Goal: Task Accomplishment & Management: Use online tool/utility

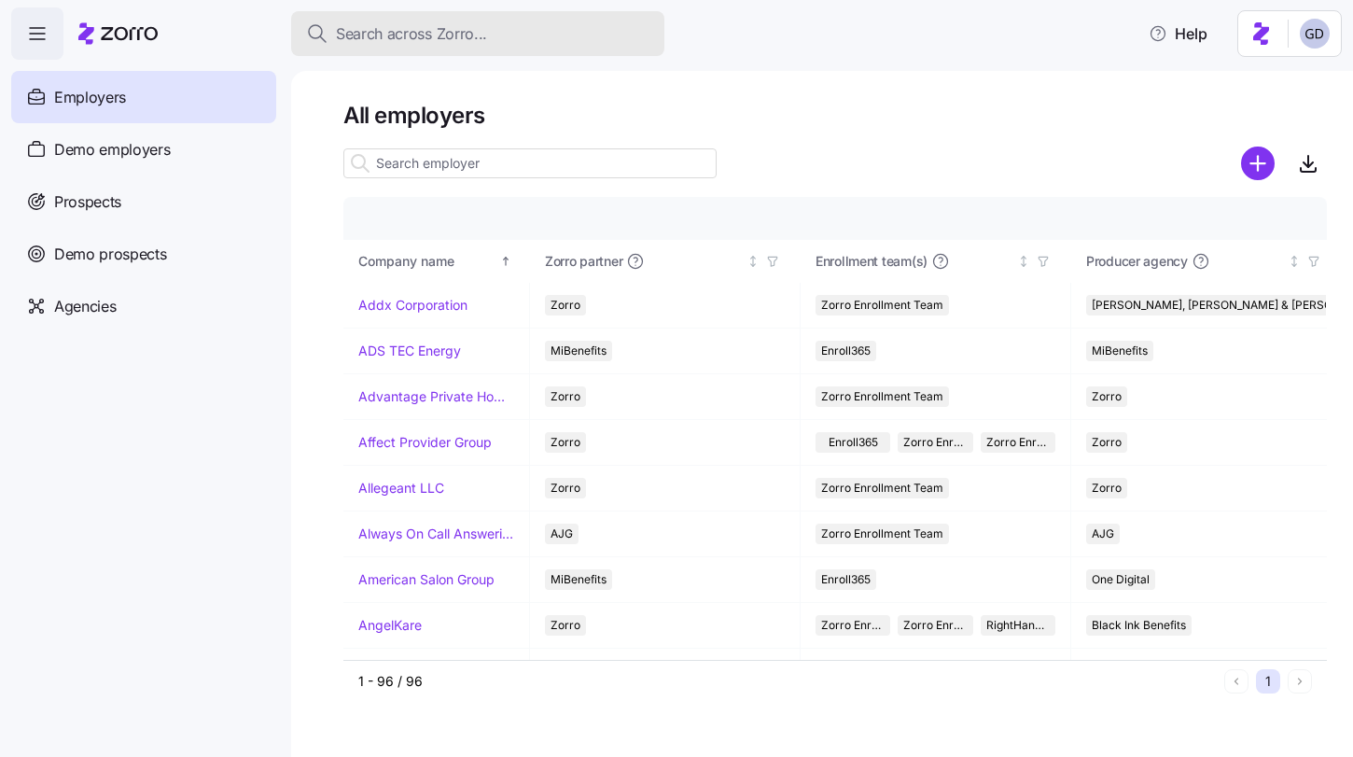
click at [495, 42] on div "Search across Zorro..." at bounding box center [477, 33] width 343 height 23
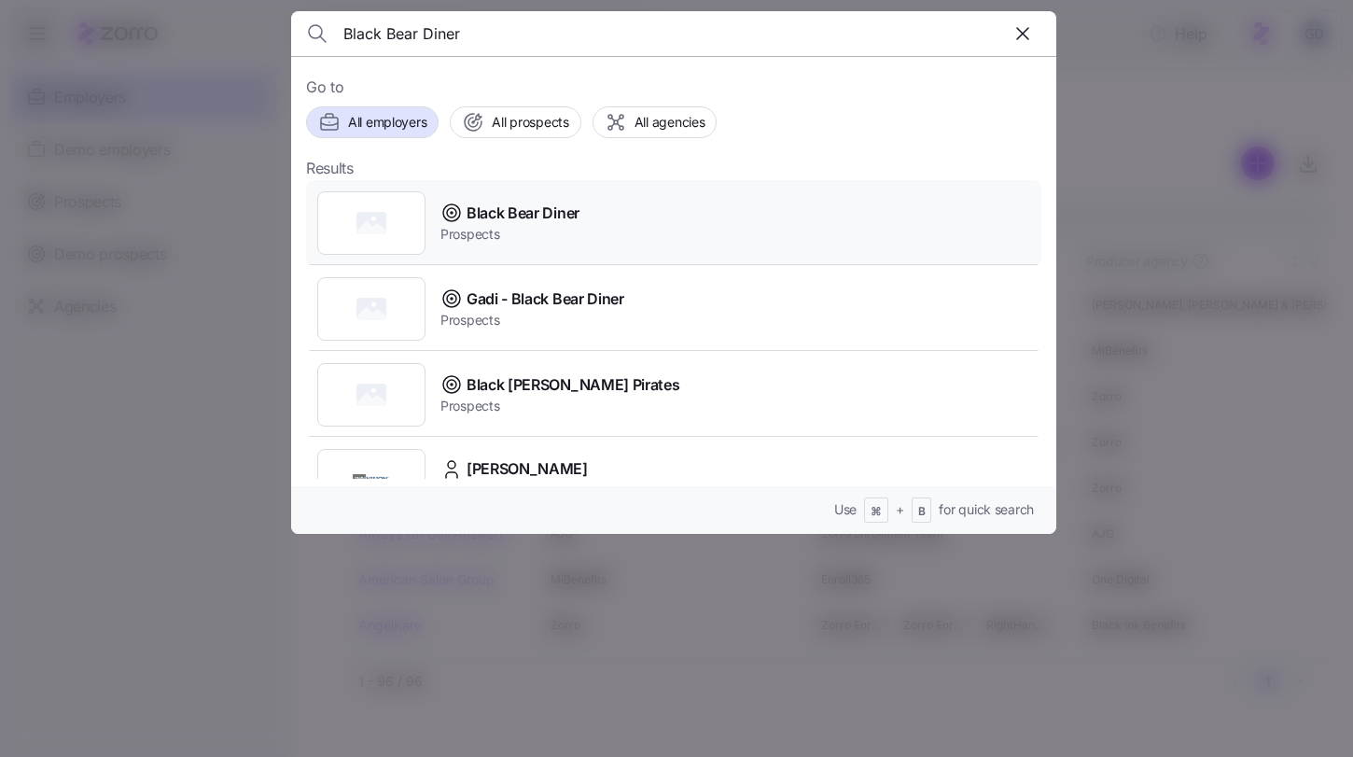
type input "Black Bear Diner"
click at [508, 216] on span "Black Bear Diner" at bounding box center [522, 213] width 113 height 23
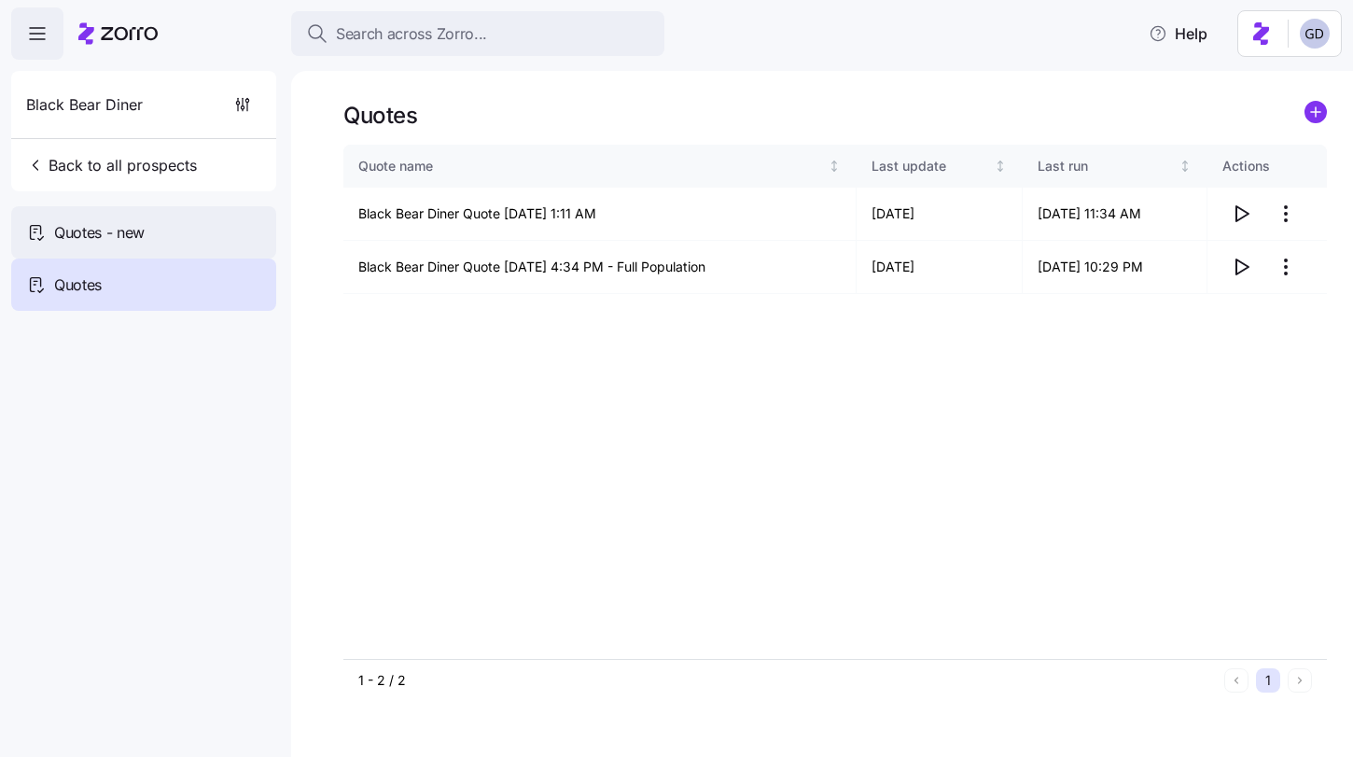
click at [174, 242] on div "Quotes - new" at bounding box center [143, 232] width 265 height 52
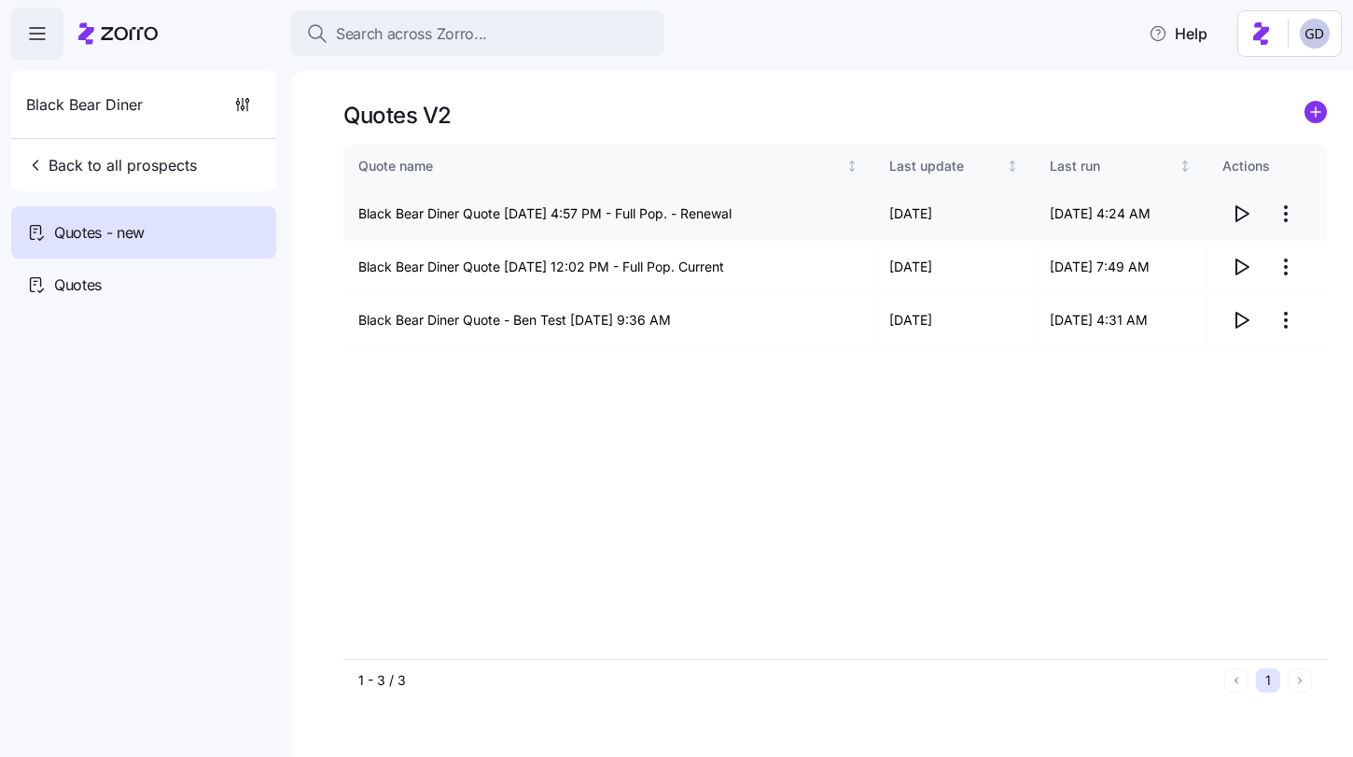
click at [1239, 222] on icon "button" at bounding box center [1241, 213] width 22 height 22
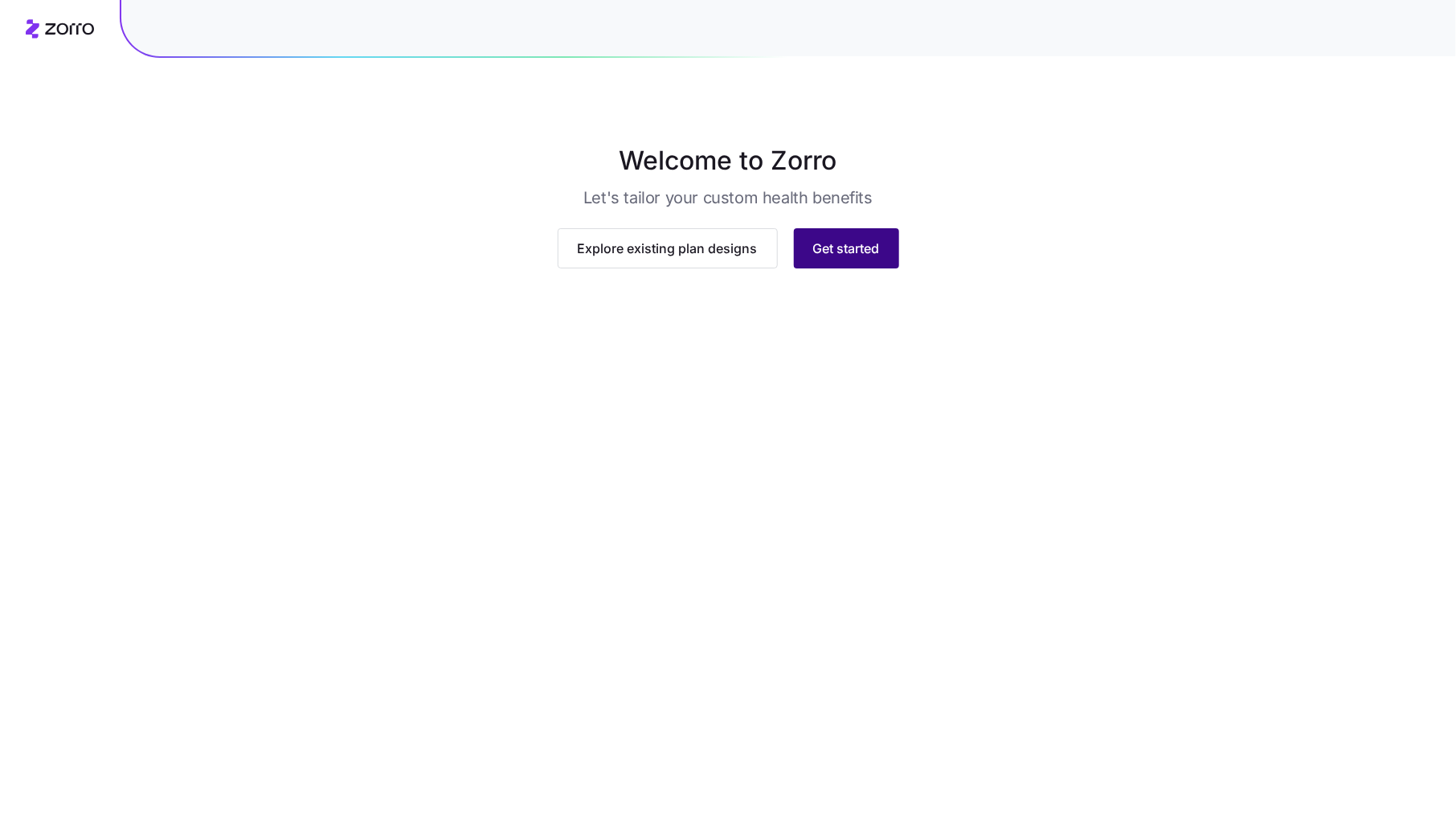
click at [862, 258] on span "Get started" at bounding box center [846, 248] width 66 height 19
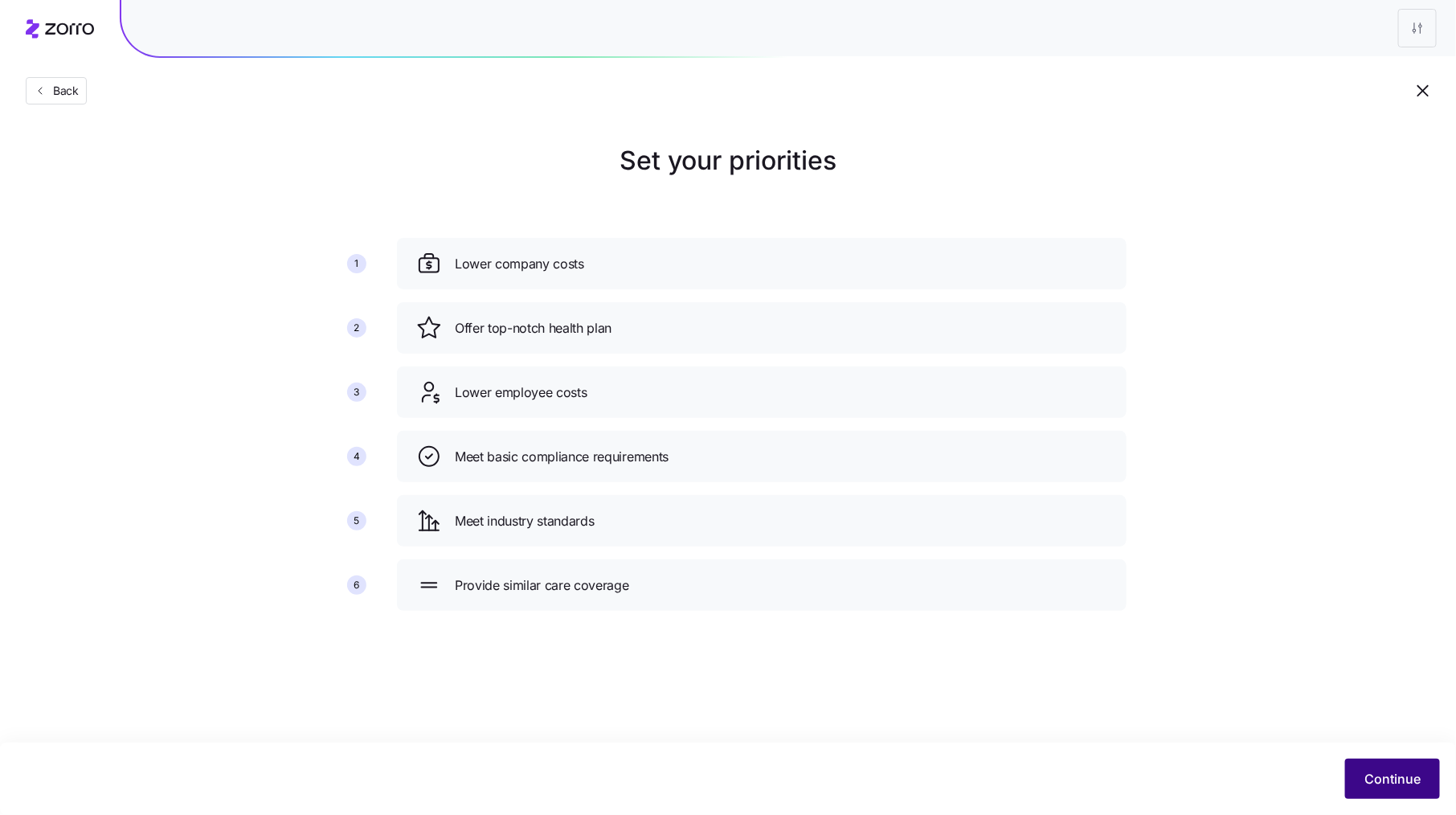
click at [1407, 782] on span "Continue" at bounding box center [1392, 779] width 56 height 19
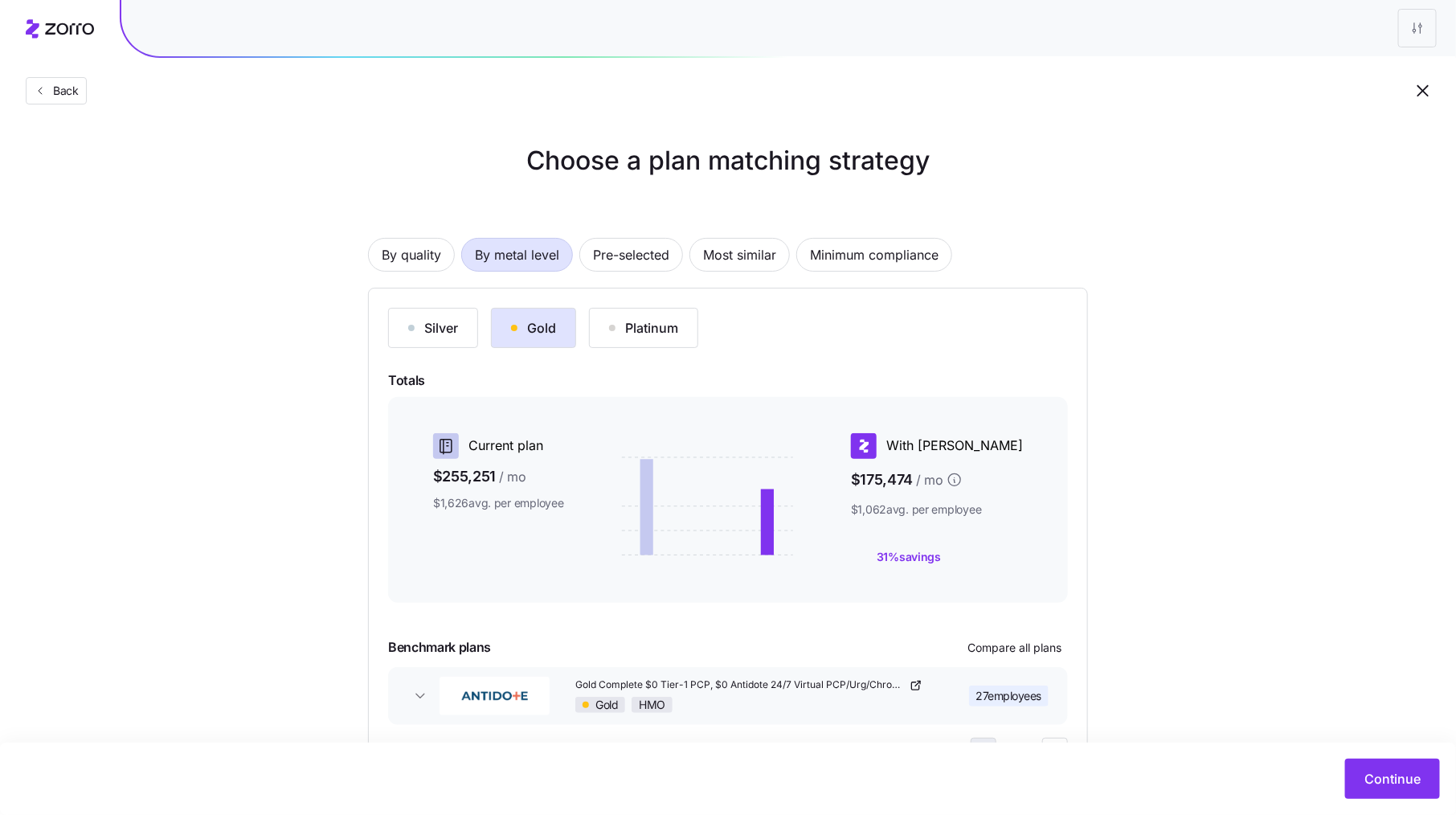
scroll to position [71, 0]
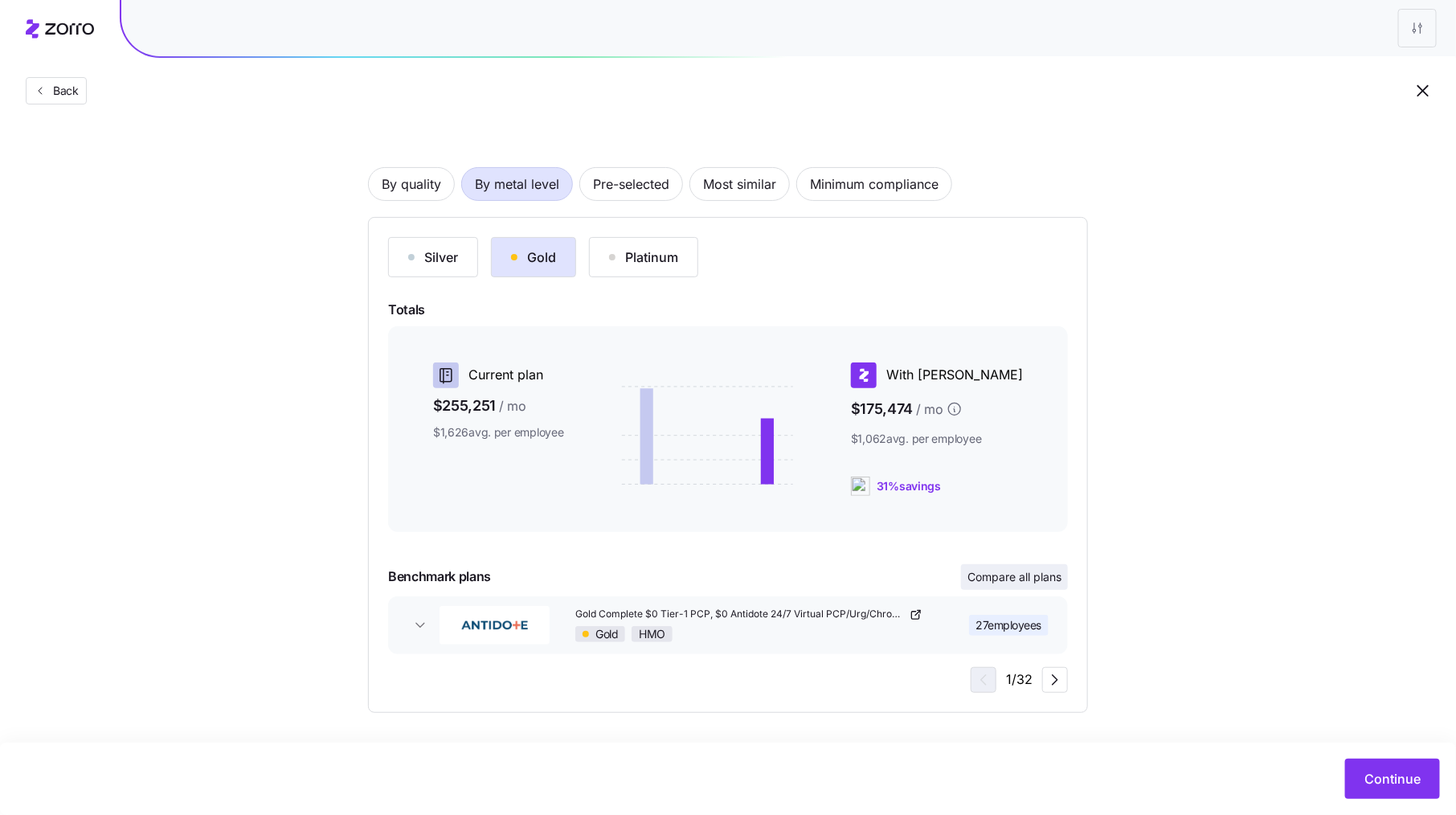
click at [1064, 584] on button "Compare all plans" at bounding box center [1015, 577] width 107 height 26
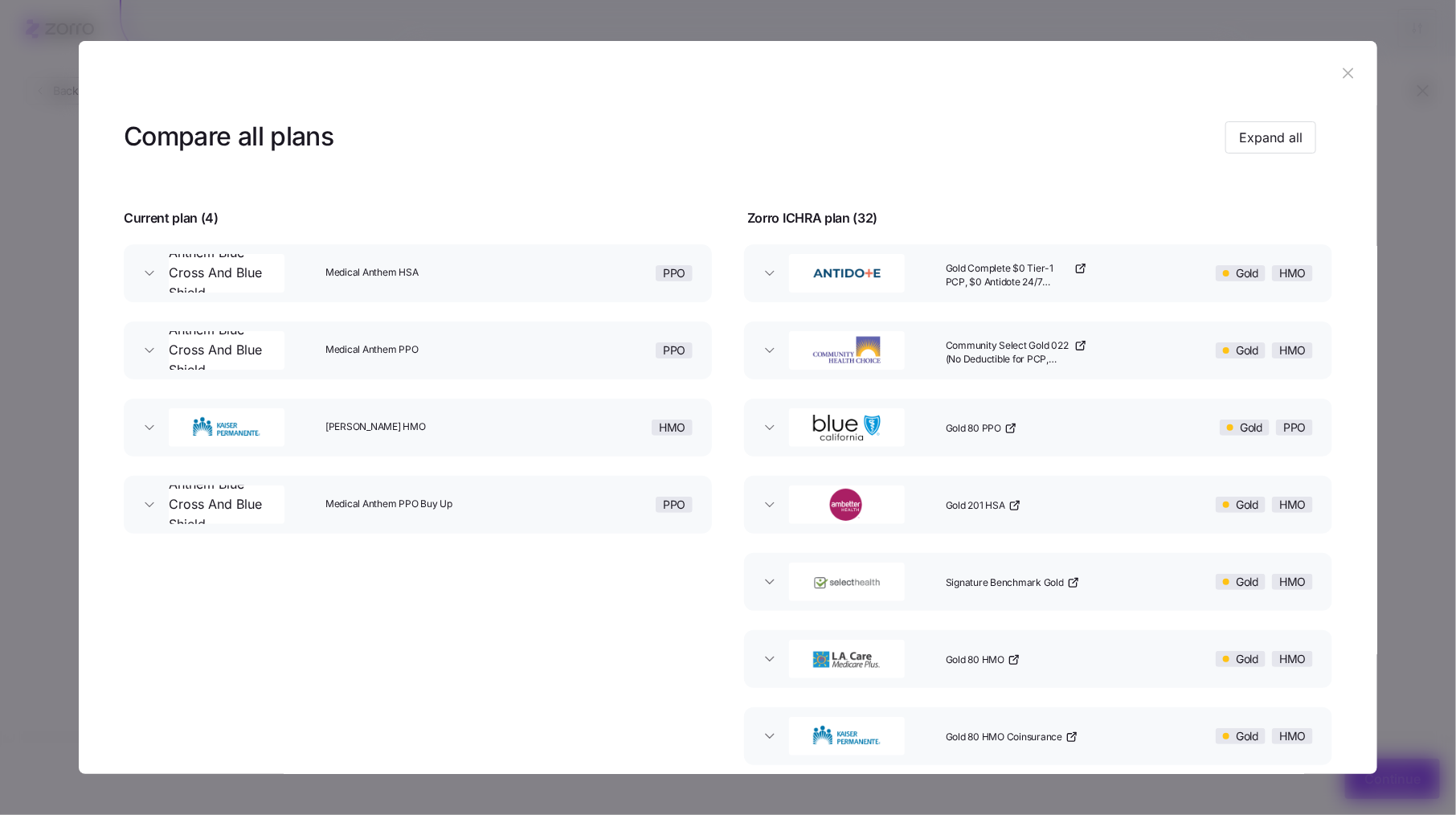
click at [545, 273] on div "PPO" at bounding box center [621, 273] width 157 height 52
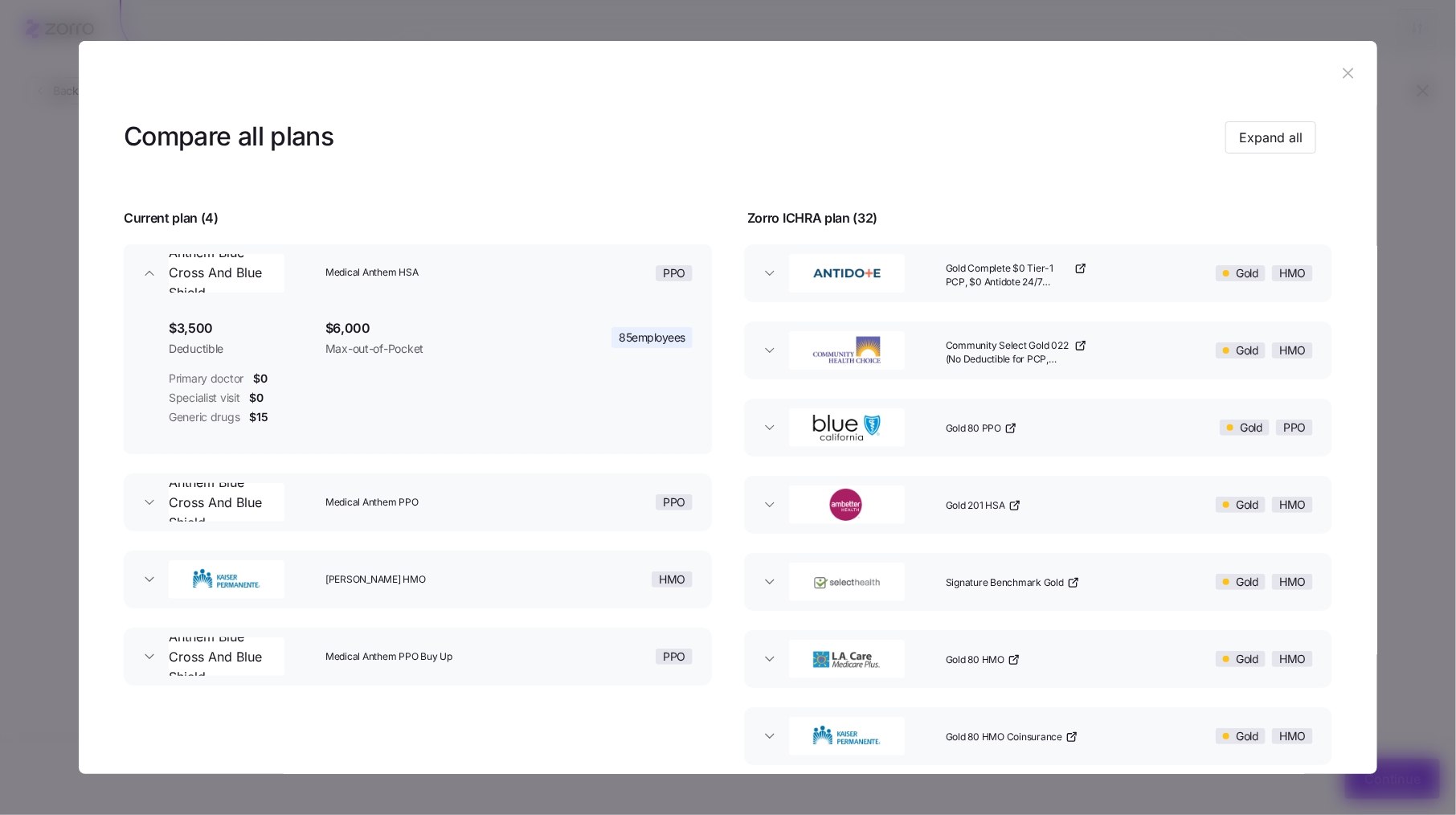
click at [545, 273] on div "PPO" at bounding box center [621, 273] width 157 height 52
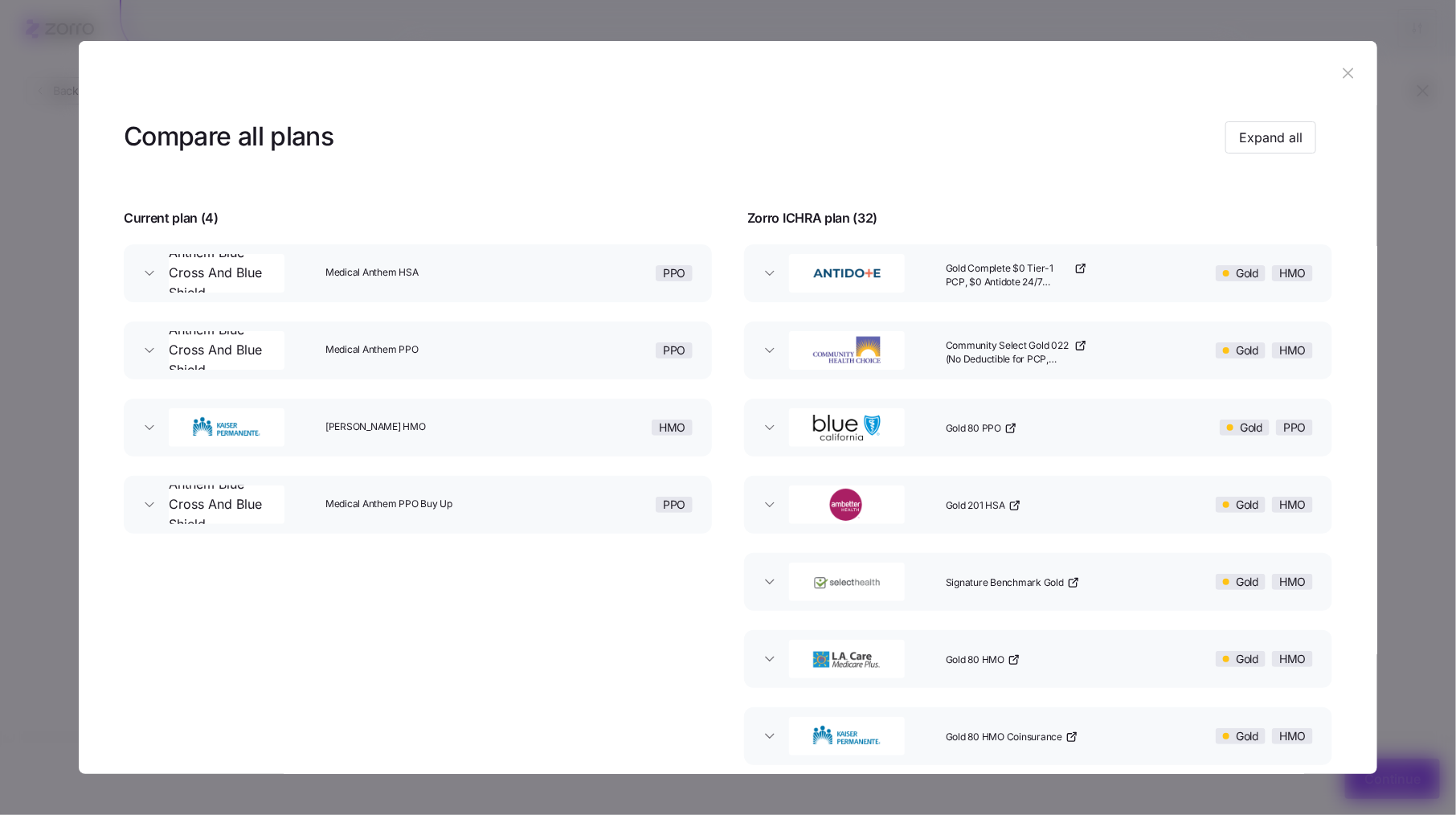
click at [521, 367] on div "Medical Anthem PPO" at bounding box center [430, 351] width 223 height 52
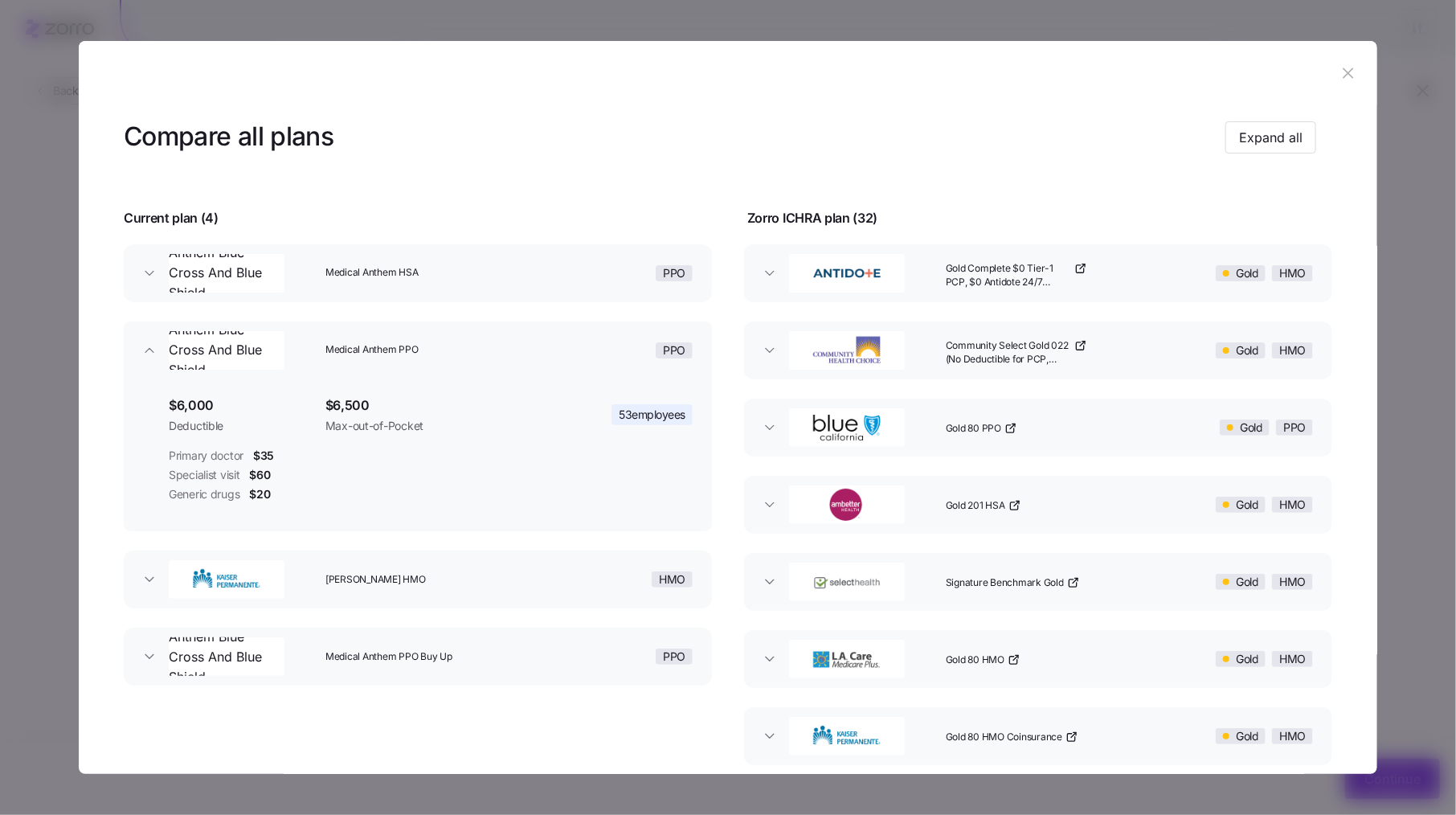
click at [521, 366] on div "Medical Anthem PPO" at bounding box center [430, 351] width 223 height 52
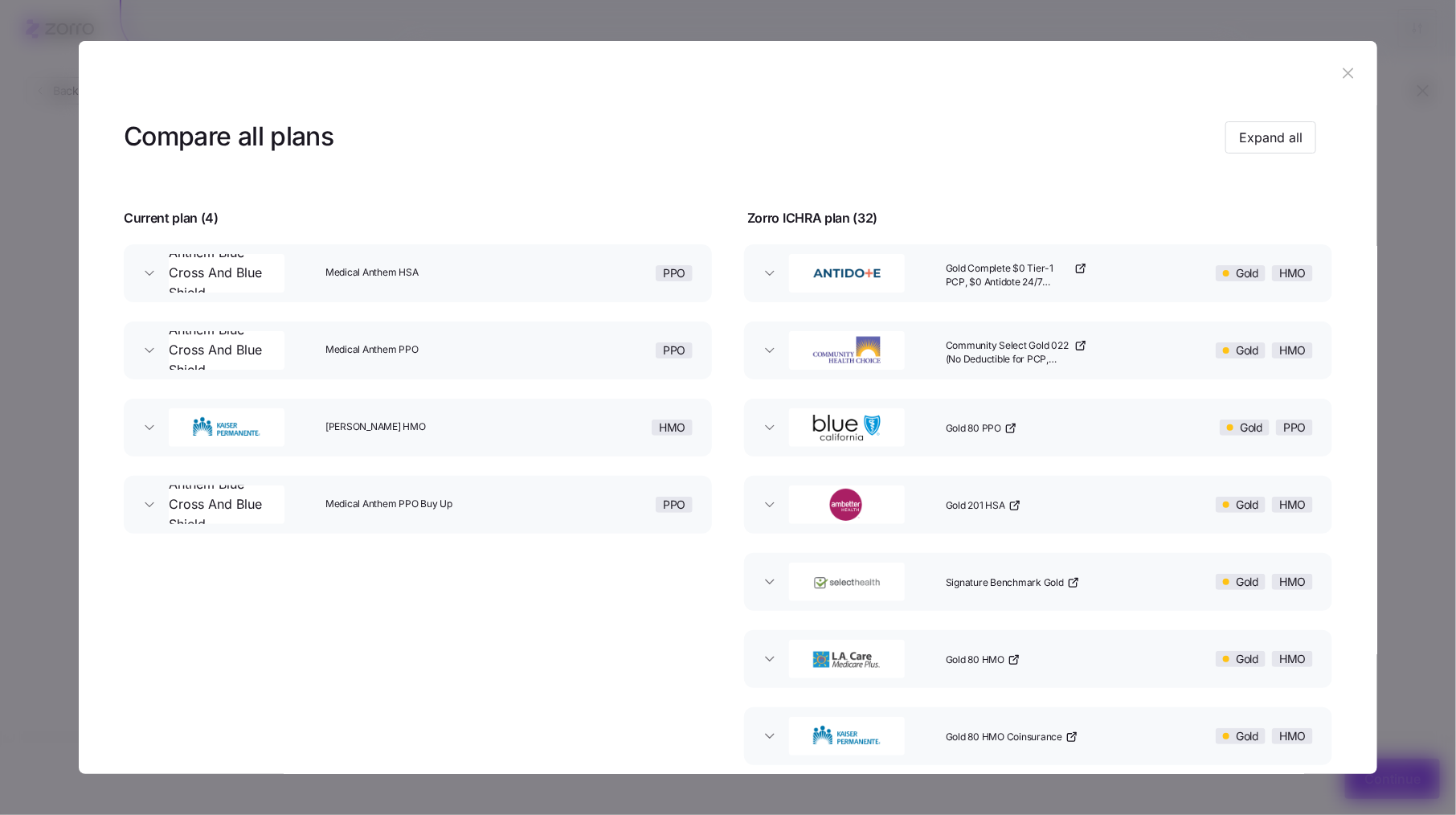
click at [532, 415] on div "Kaiser HMO" at bounding box center [430, 427] width 223 height 52
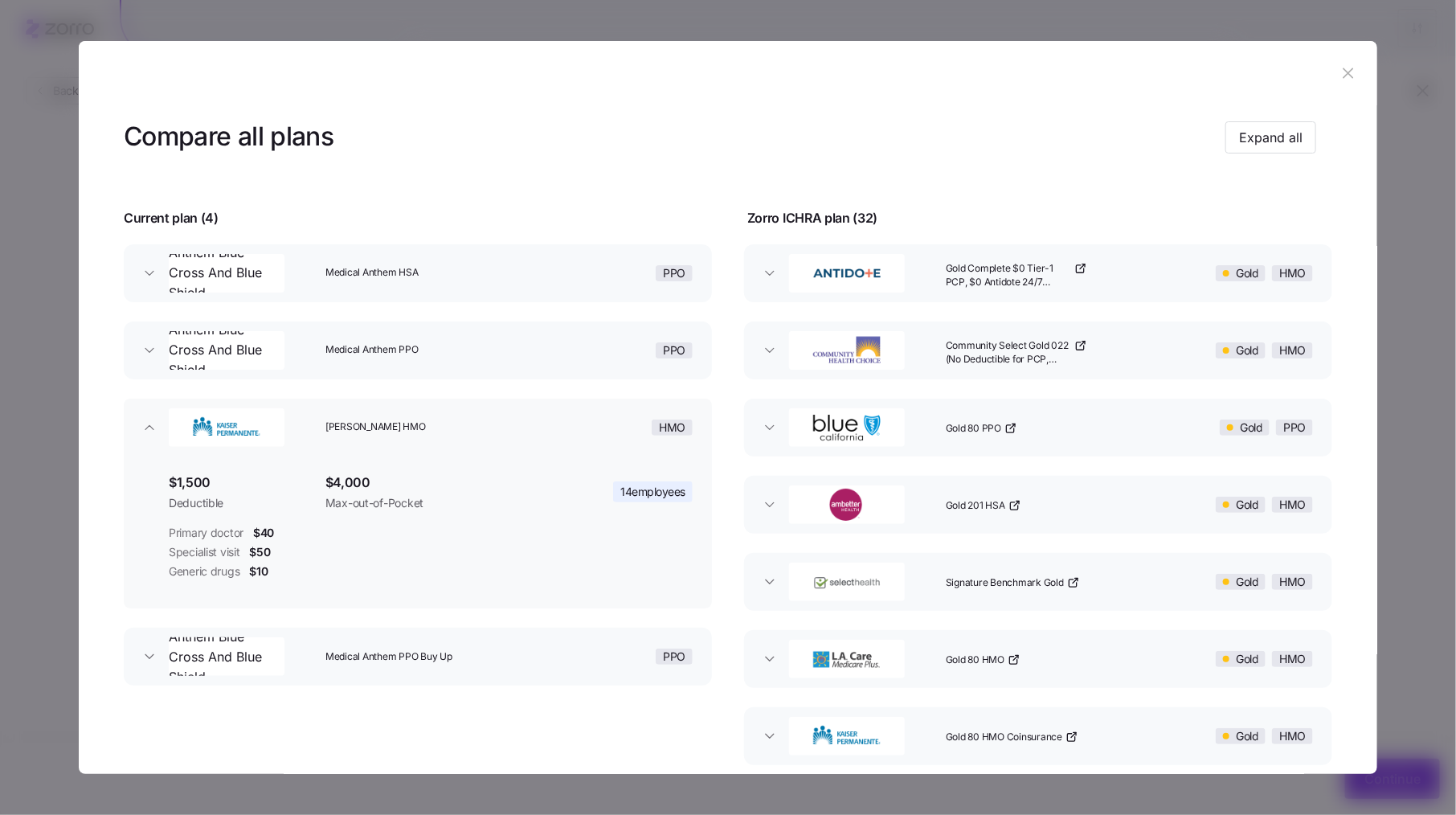
click at [565, 283] on div "PPO" at bounding box center [621, 273] width 157 height 52
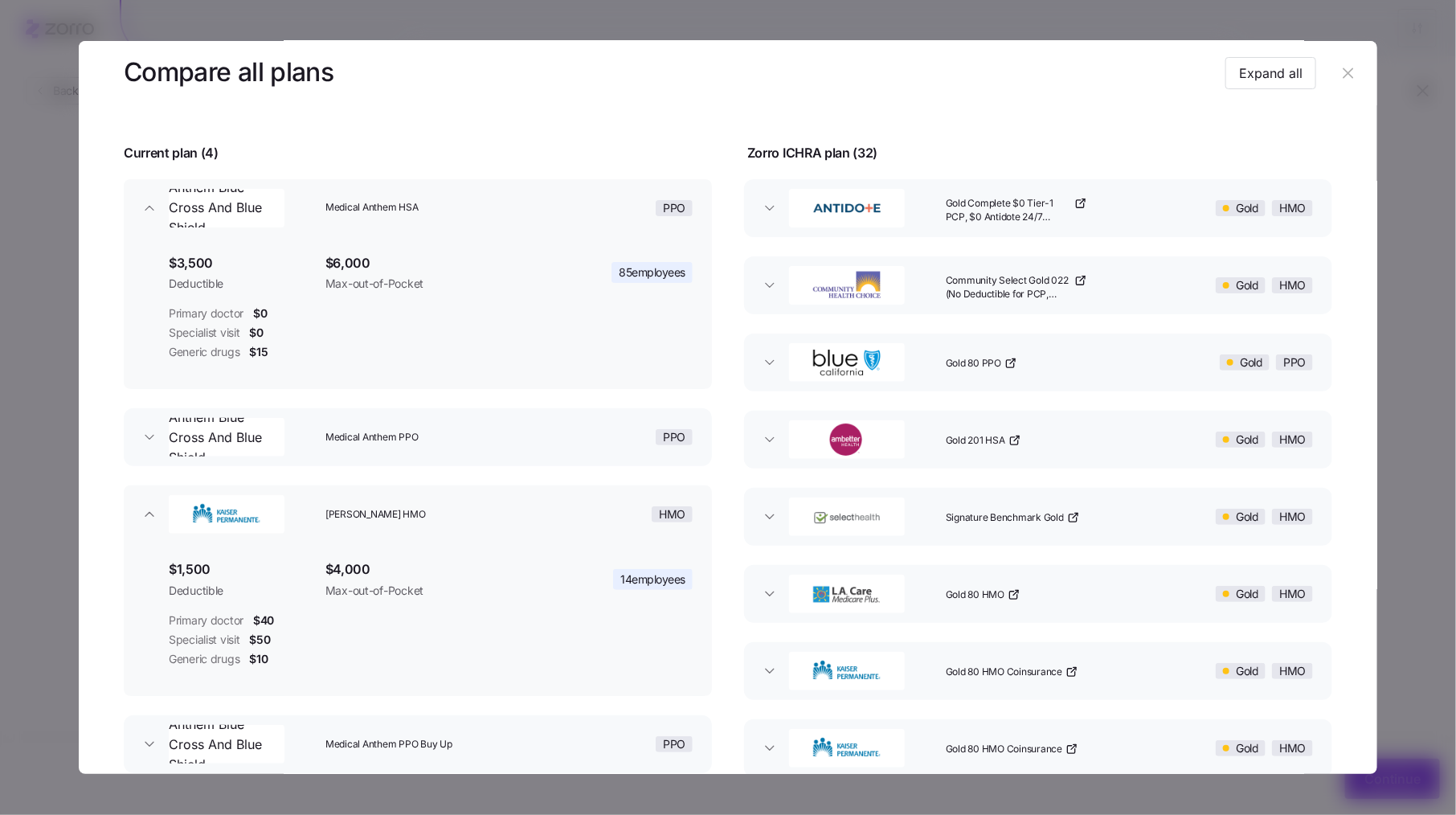
click at [572, 434] on div "PPO" at bounding box center [621, 438] width 157 height 52
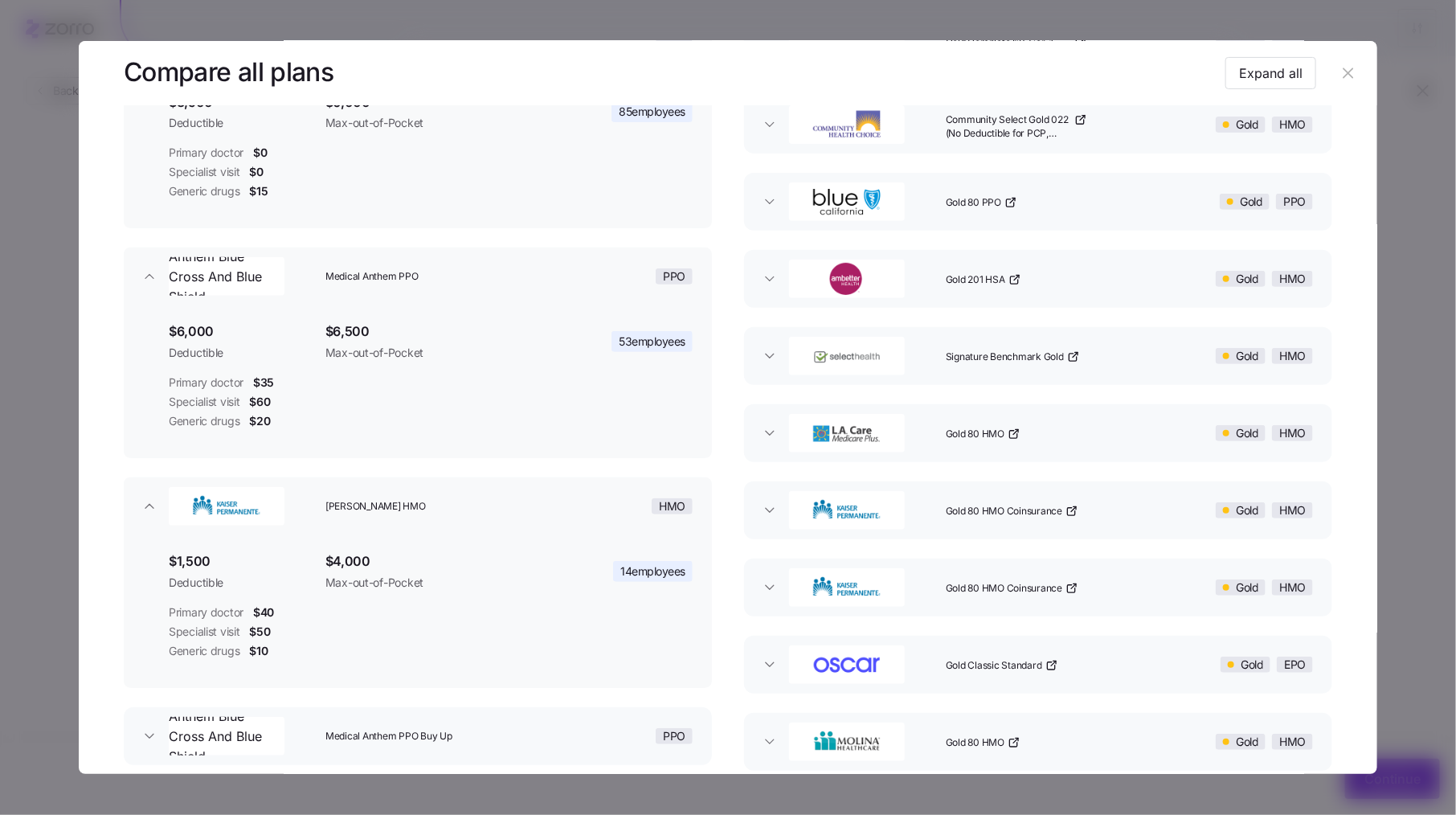
scroll to position [254, 0]
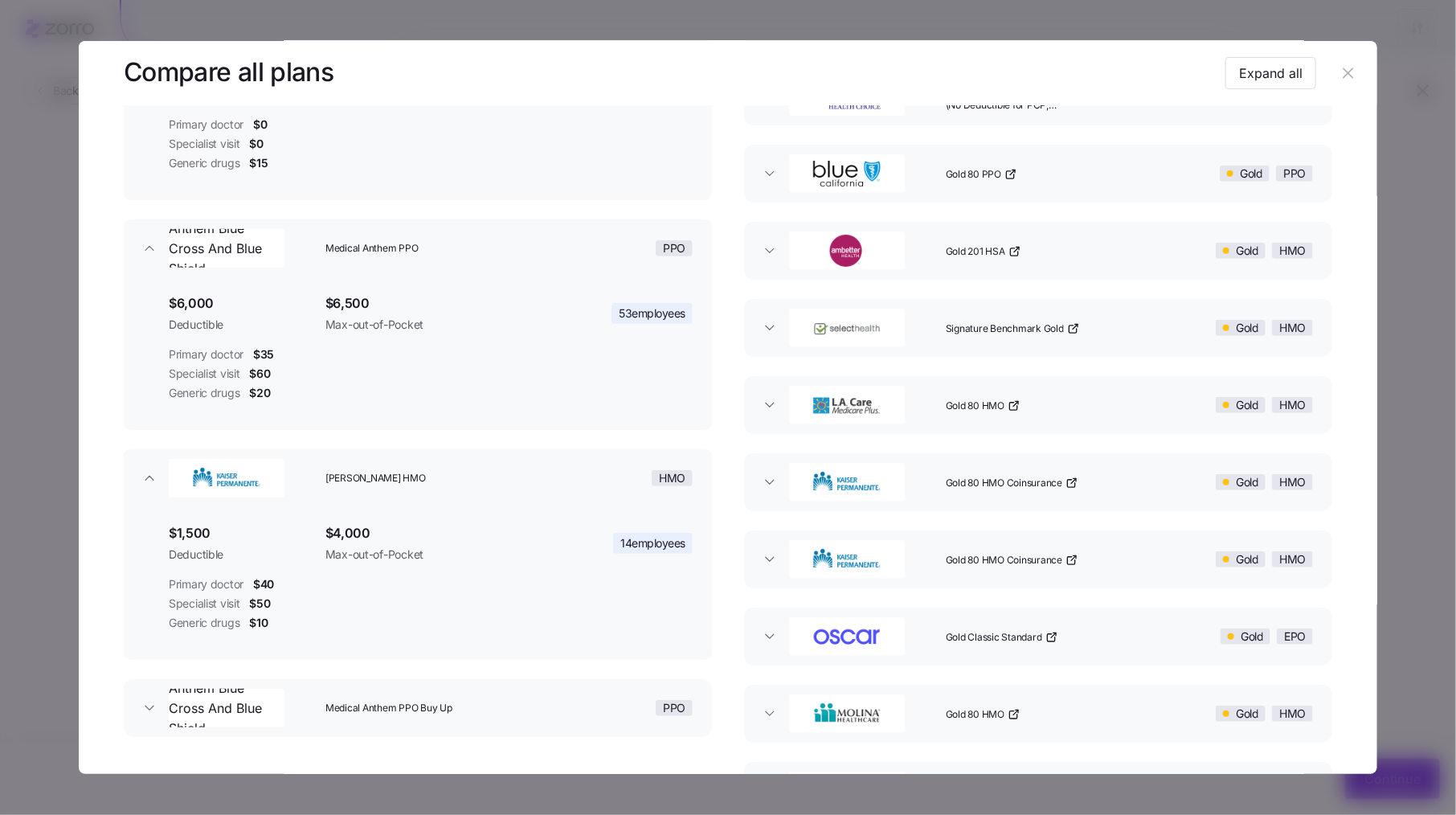
click at [555, 503] on button "Kaiser HMO HMO" at bounding box center [418, 477] width 588 height 58
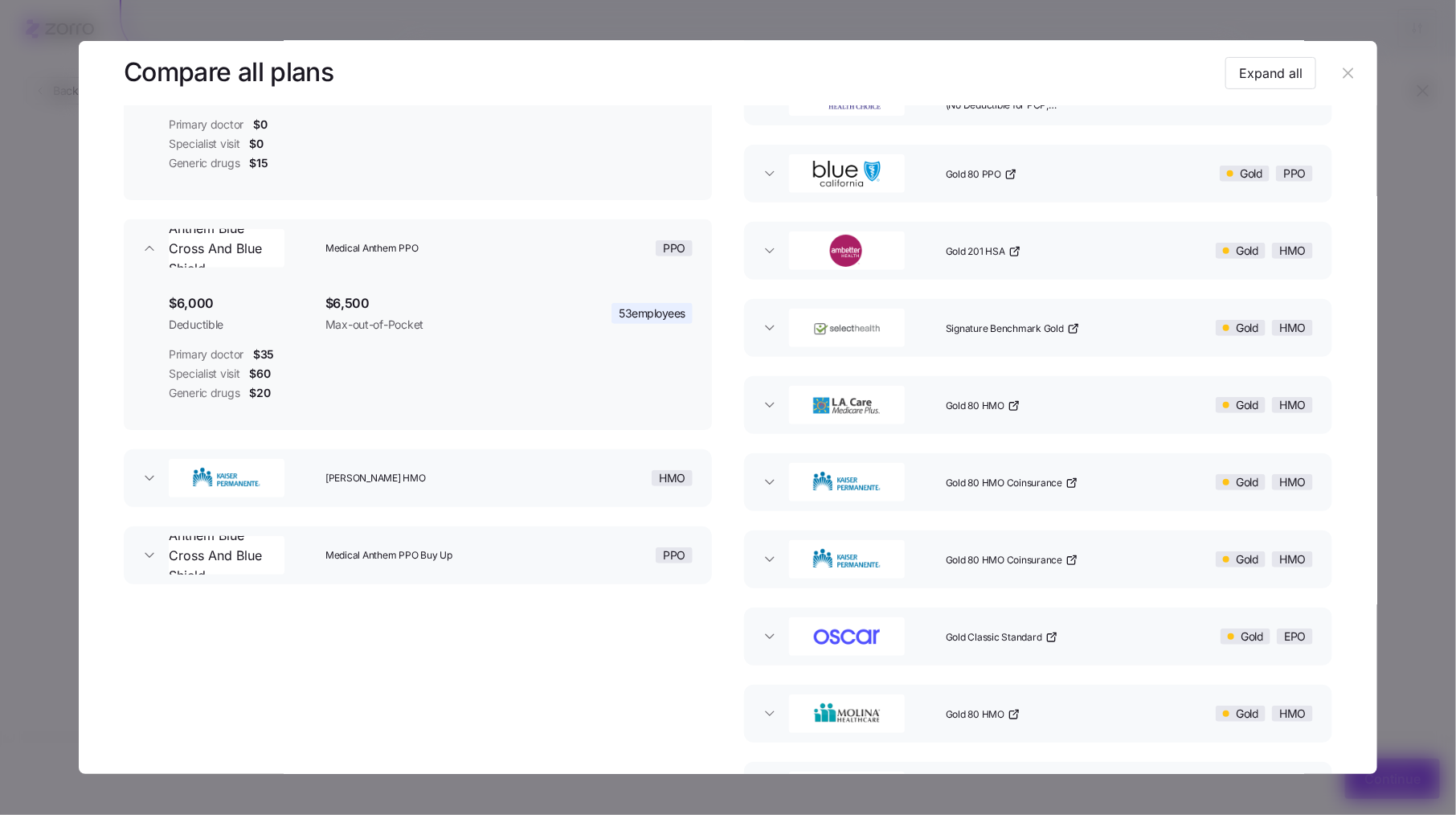
click at [555, 503] on button "Kaiser HMO HMO" at bounding box center [418, 477] width 588 height 58
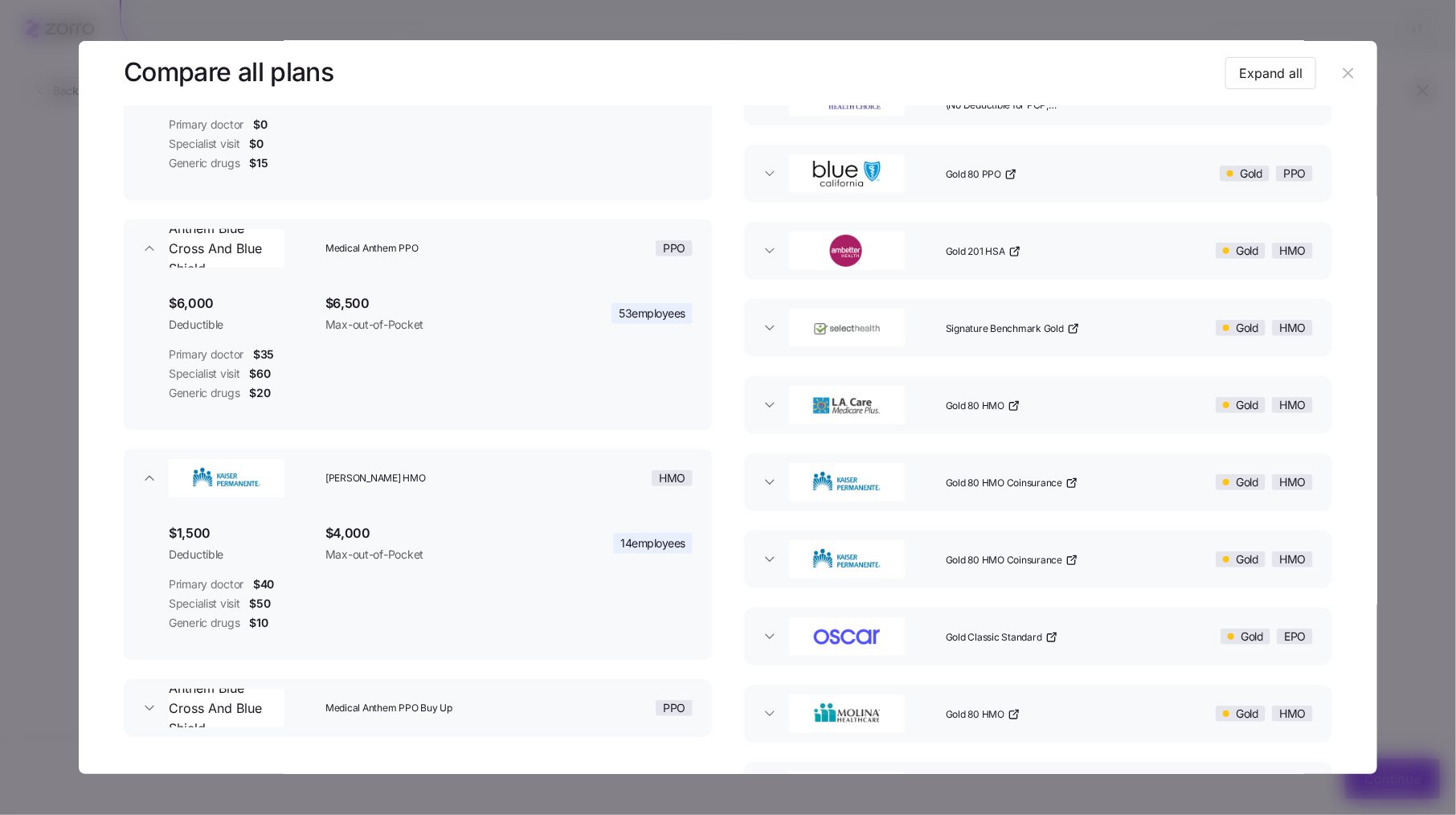
click at [561, 710] on div "PPO" at bounding box center [621, 708] width 157 height 52
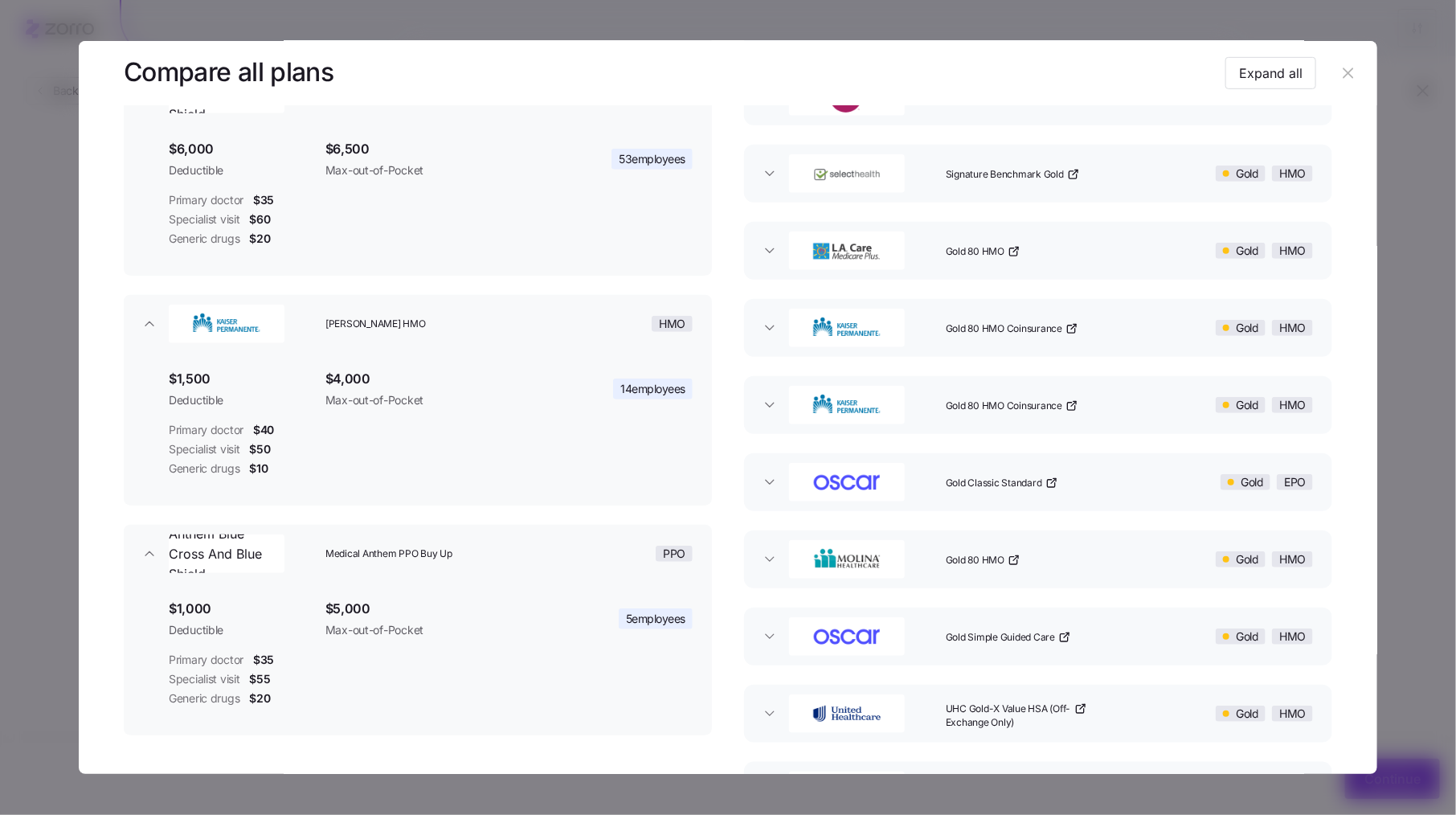
scroll to position [438, 0]
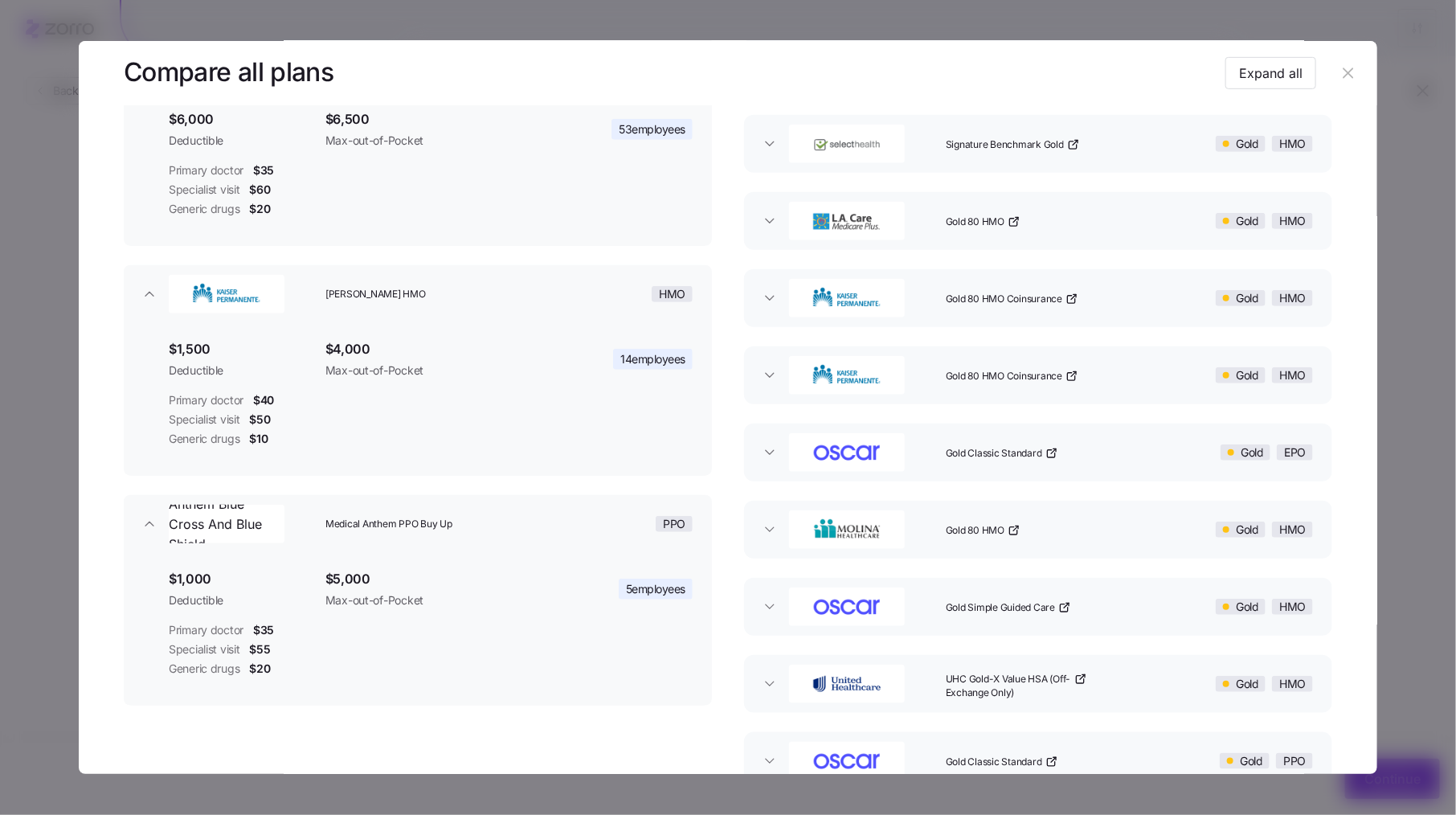
click at [1340, 71] on icon "button" at bounding box center [1348, 73] width 18 height 18
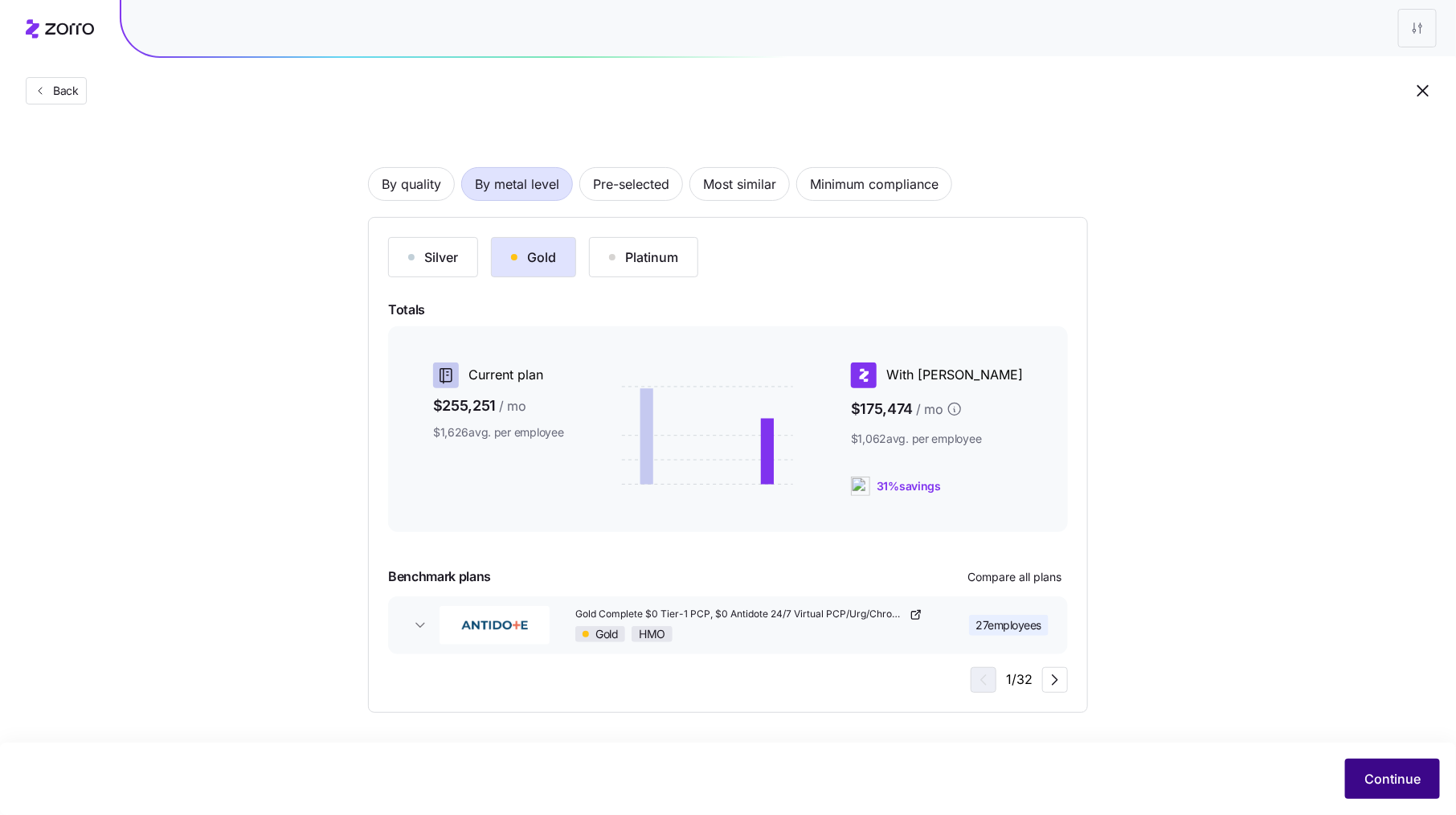
click at [1382, 781] on span "Continue" at bounding box center [1392, 779] width 56 height 19
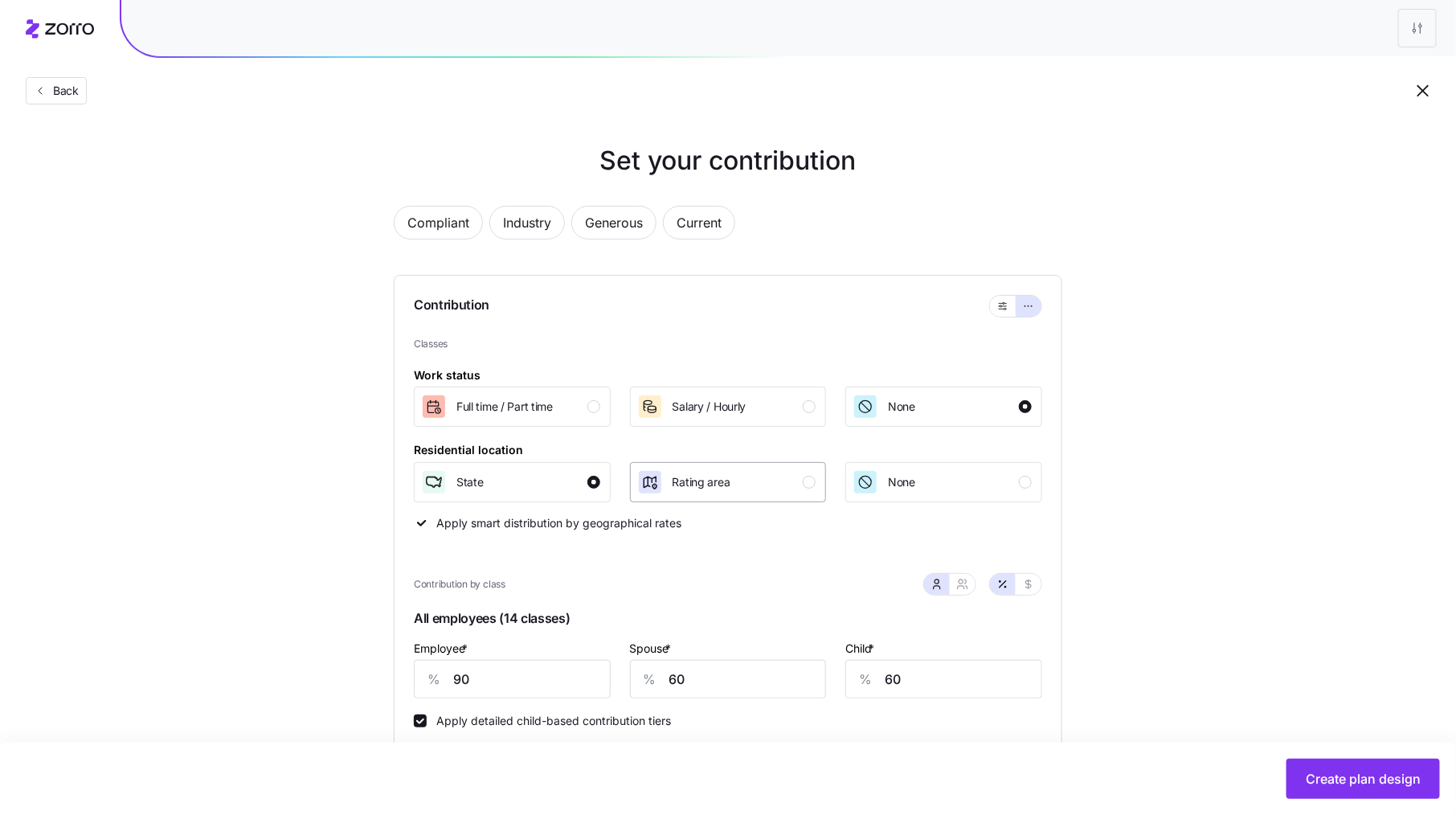
click at [777, 485] on div "Rating area" at bounding box center [727, 482] width 179 height 26
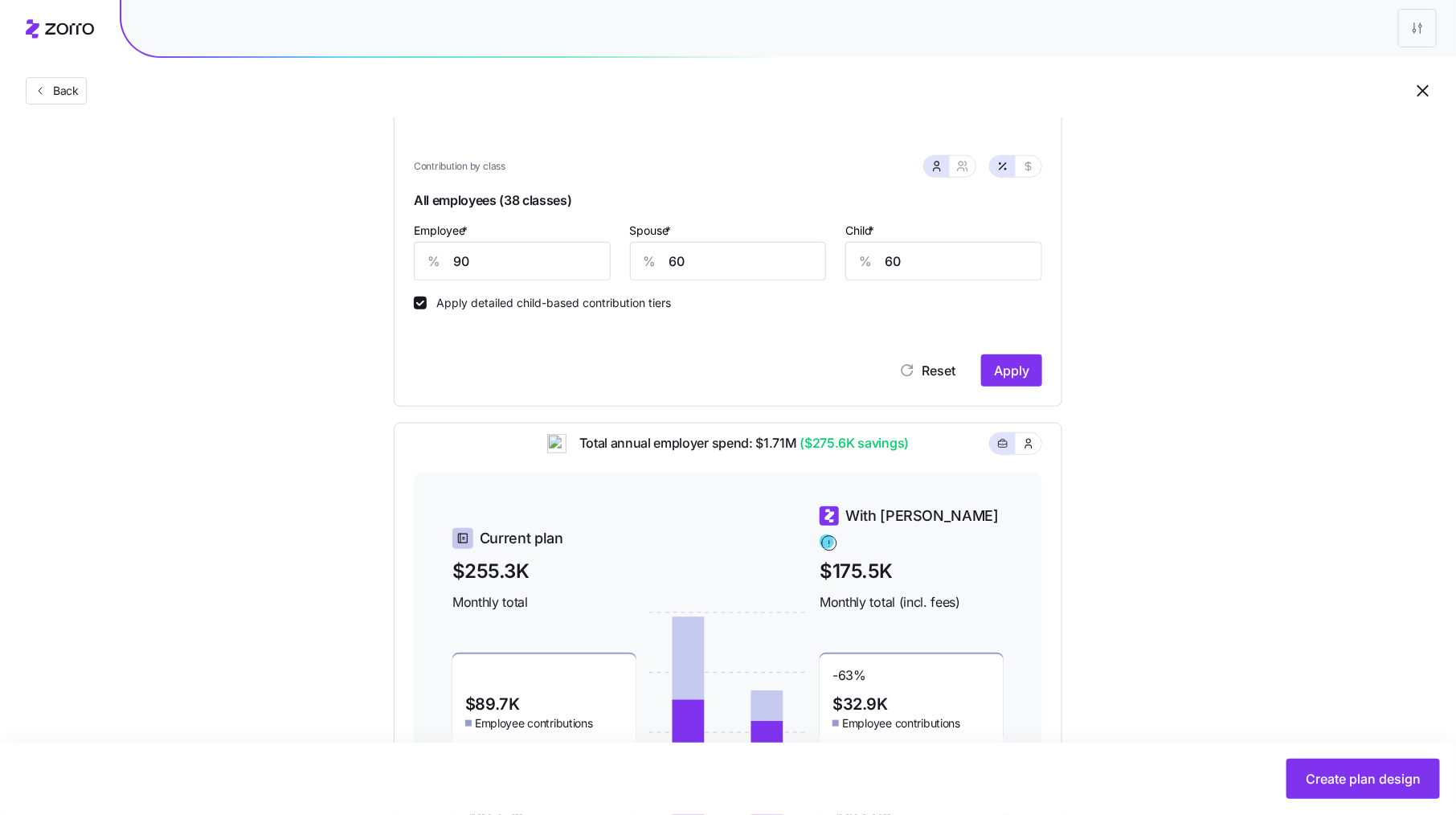
click at [1043, 368] on div "Contribution Classes Work status Full time / Part time Salary / Hourly None Res…" at bounding box center [728, 132] width 669 height 550
click at [1024, 368] on span "Apply" at bounding box center [1011, 370] width 35 height 19
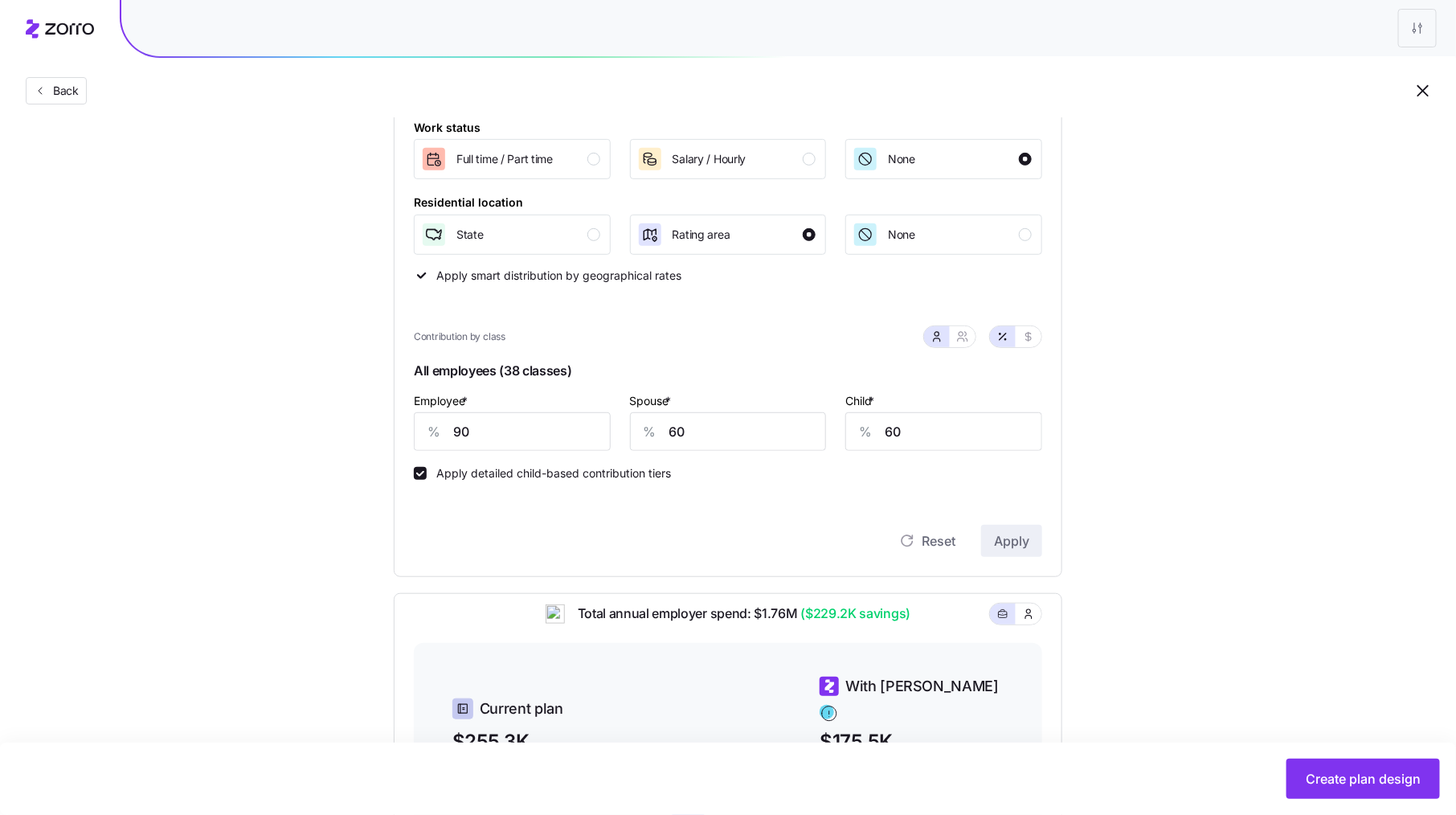
scroll to position [264, 0]
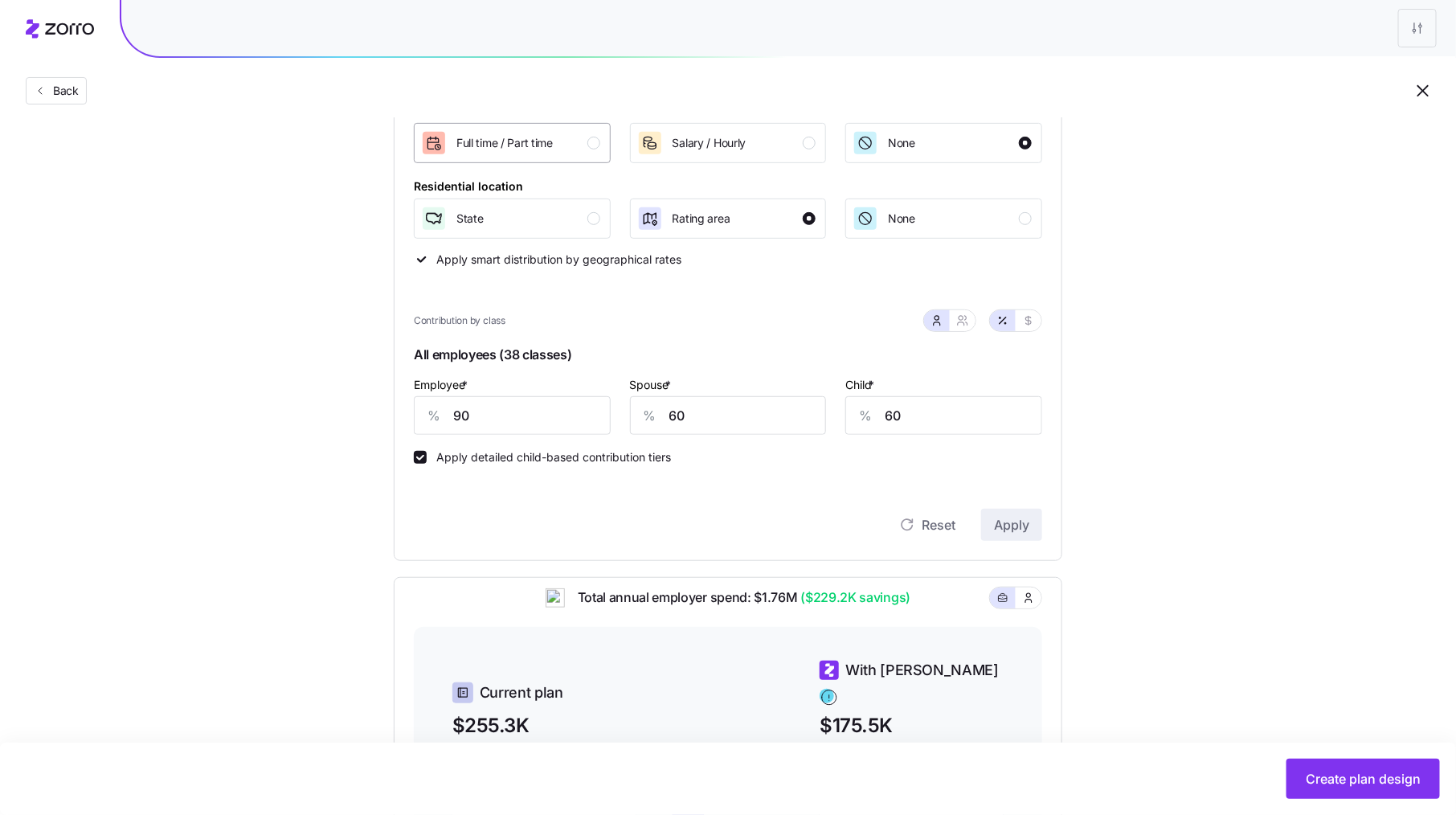
click at [591, 147] on div "button" at bounding box center [594, 143] width 13 height 13
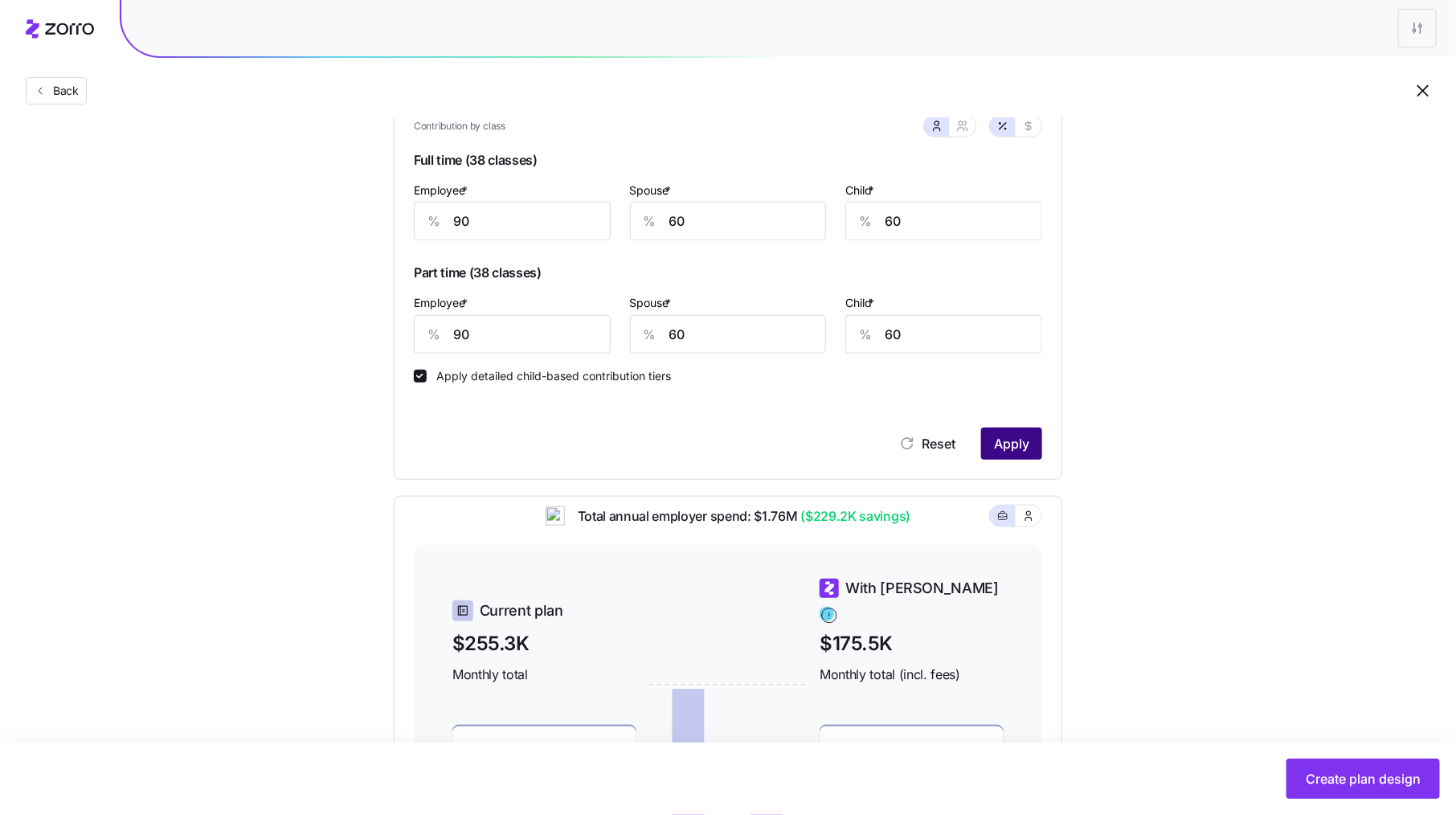
click at [1006, 444] on span "Apply" at bounding box center [1011, 444] width 35 height 19
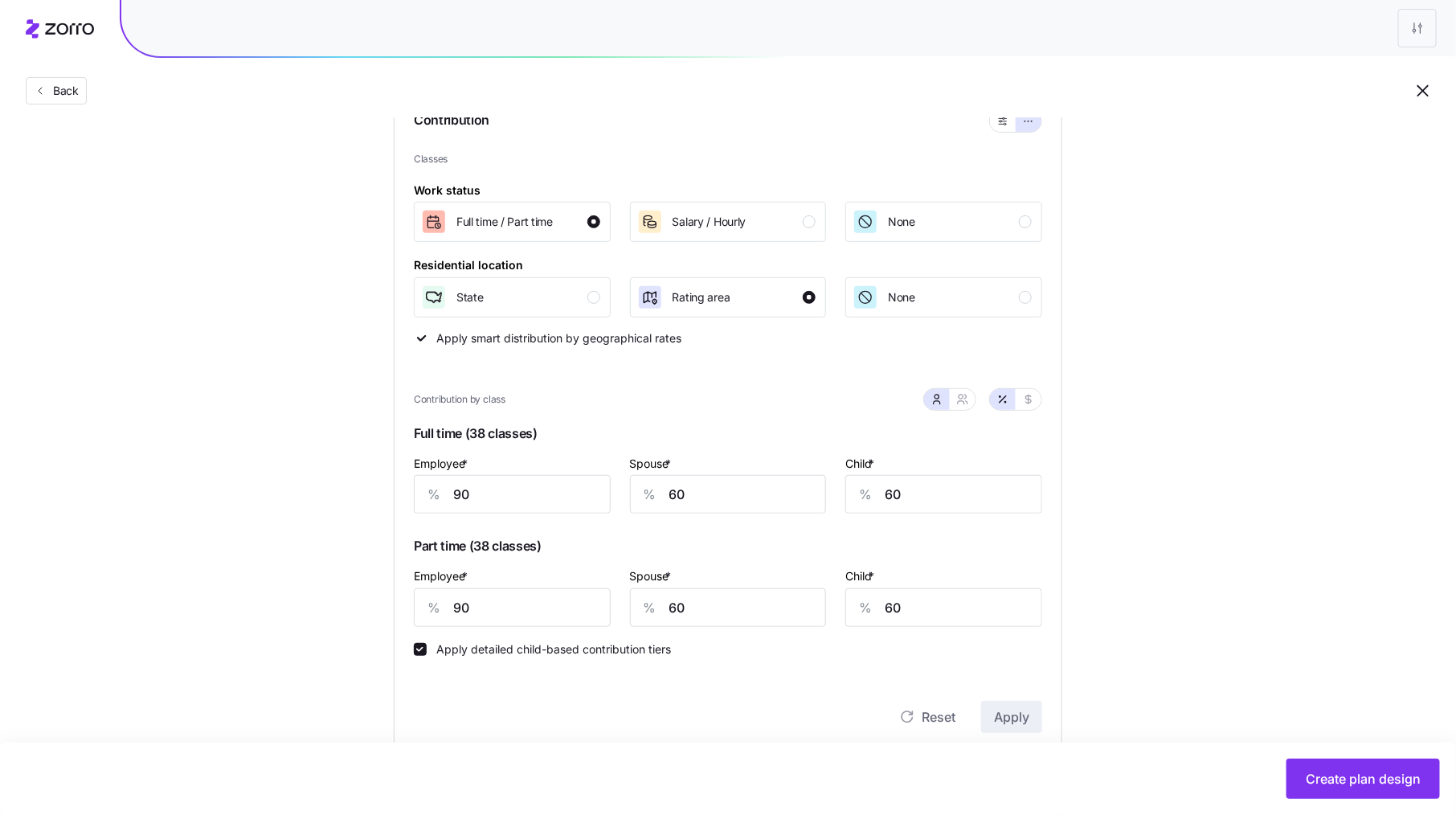
scroll to position [713, 0]
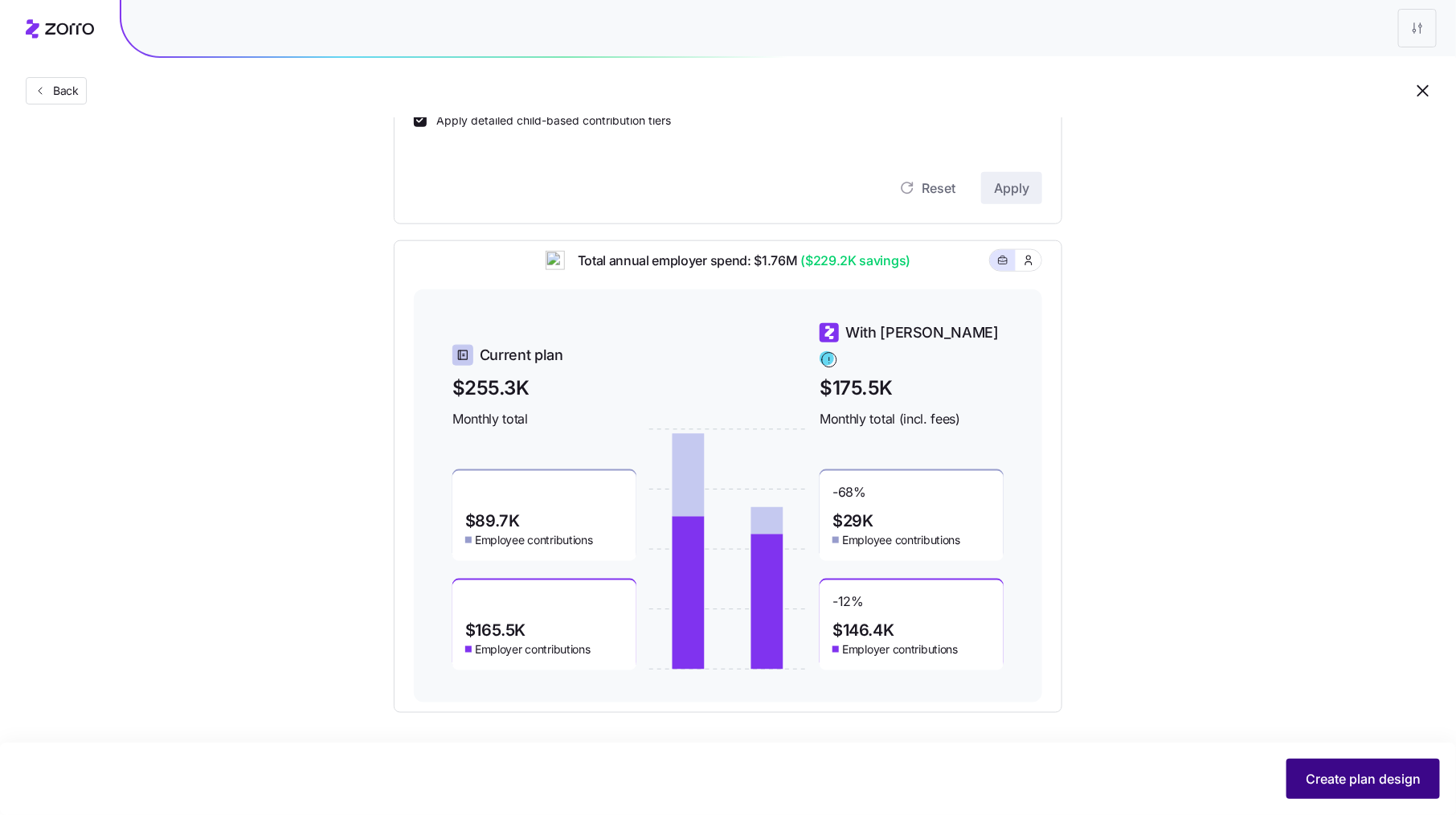
click at [1372, 774] on span "Create plan design" at bounding box center [1363, 779] width 115 height 19
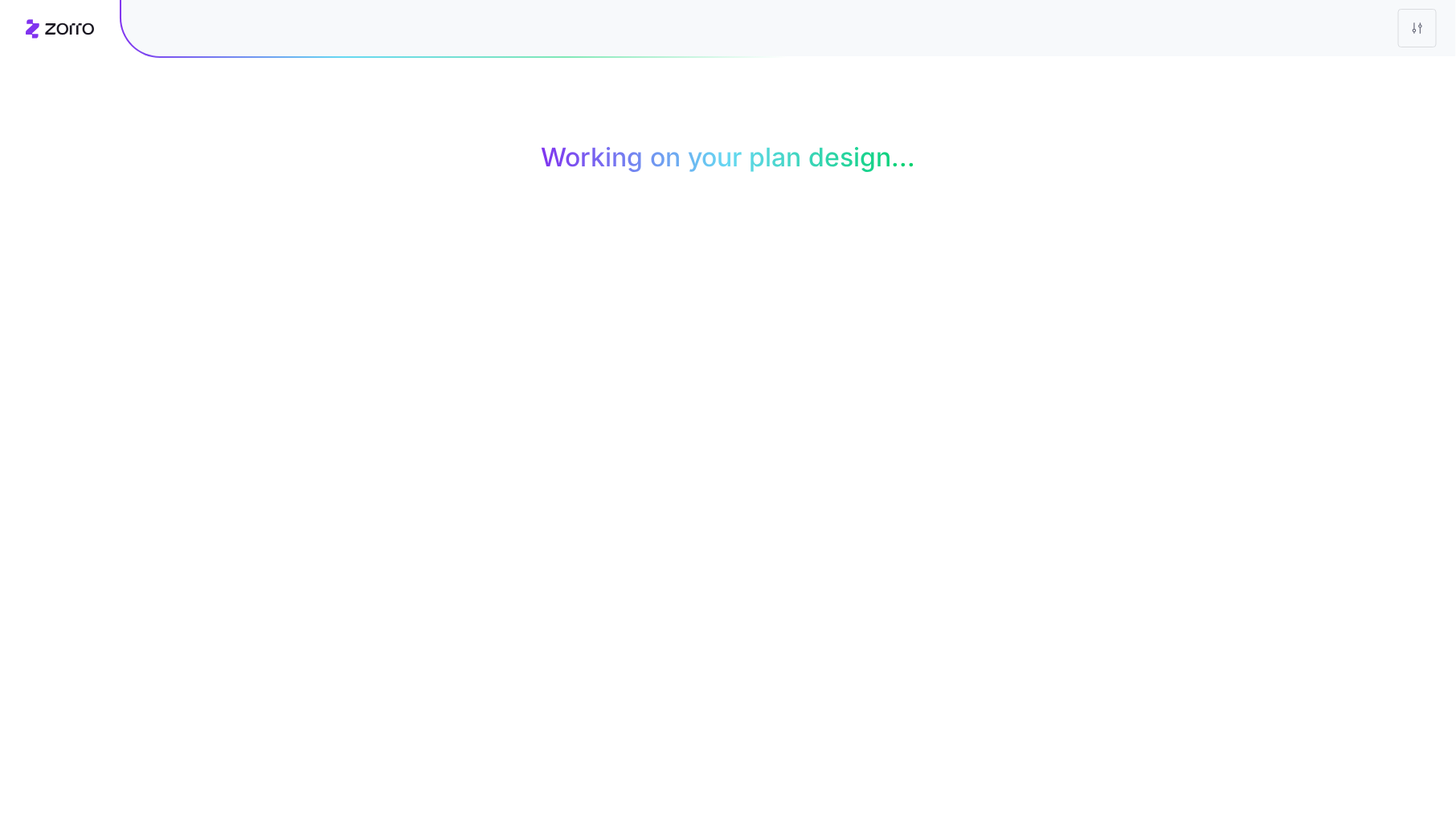
scroll to position [0, 0]
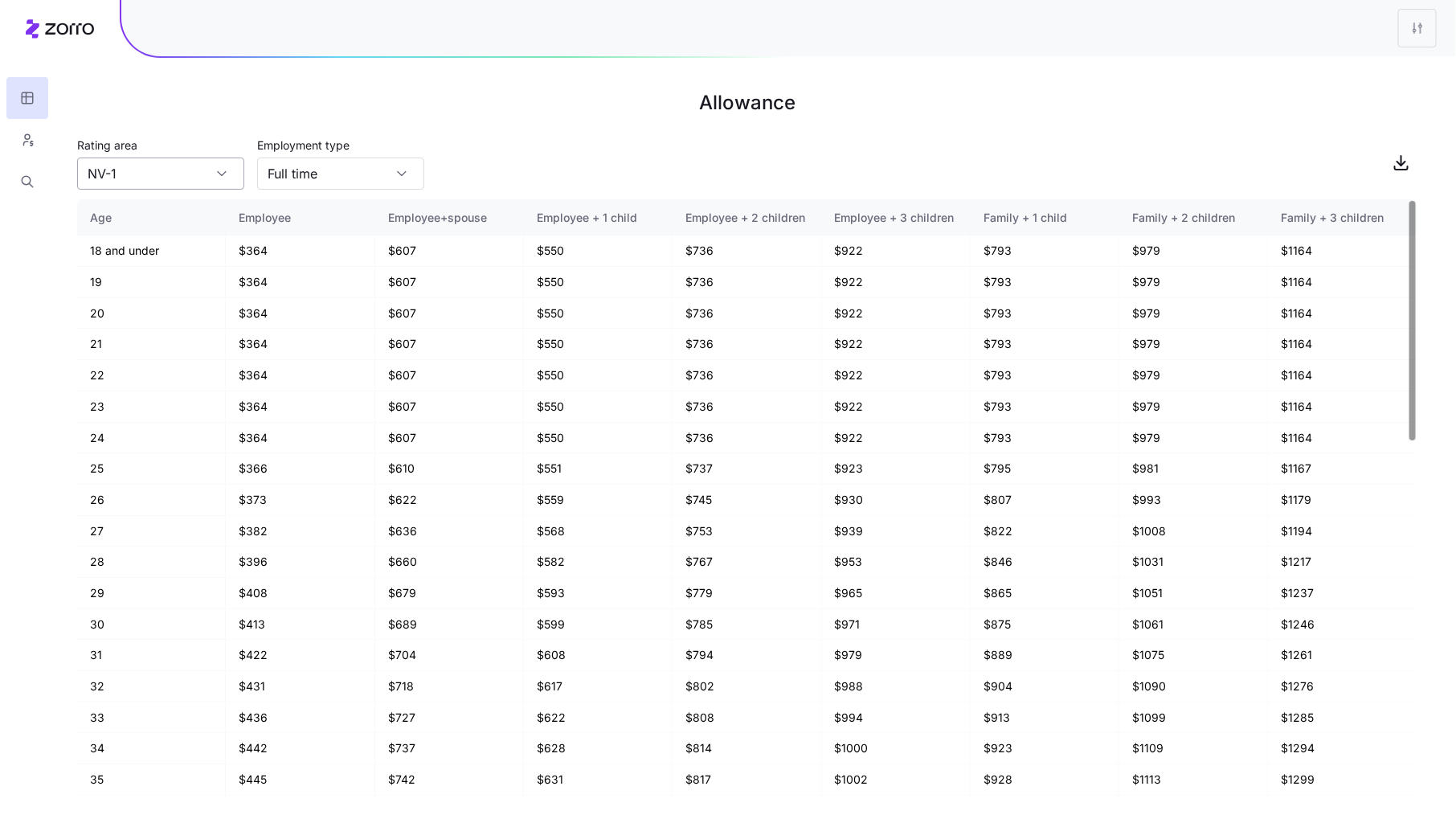
click at [221, 184] on input "NV-1" at bounding box center [161, 173] width 167 height 32
click at [653, 102] on h1 "Allowance" at bounding box center [748, 103] width 1341 height 39
click at [29, 143] on icon "button" at bounding box center [27, 140] width 15 height 16
